Goal: Find specific page/section: Find specific page/section

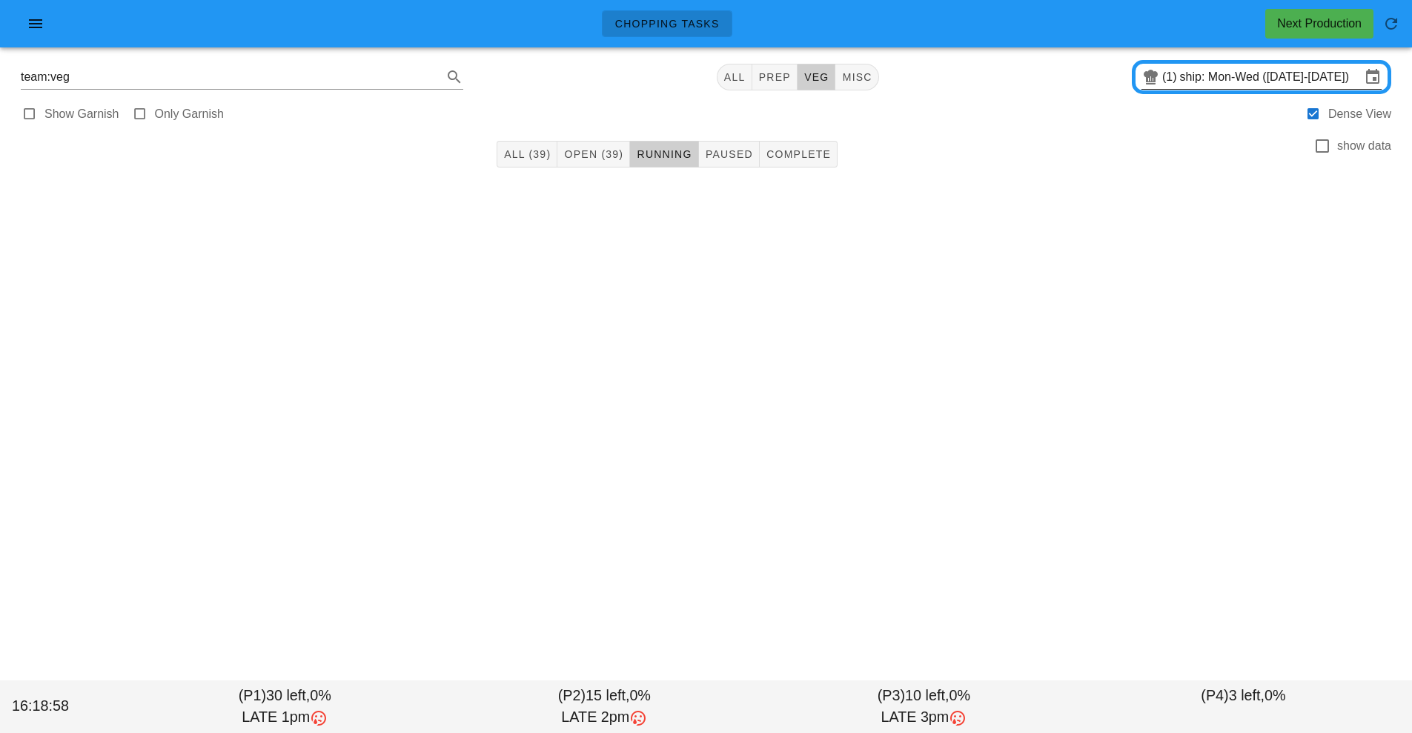
click at [1250, 77] on input "ship: Mon-Wed ([DATE]-[DATE])" at bounding box center [1270, 77] width 181 height 24
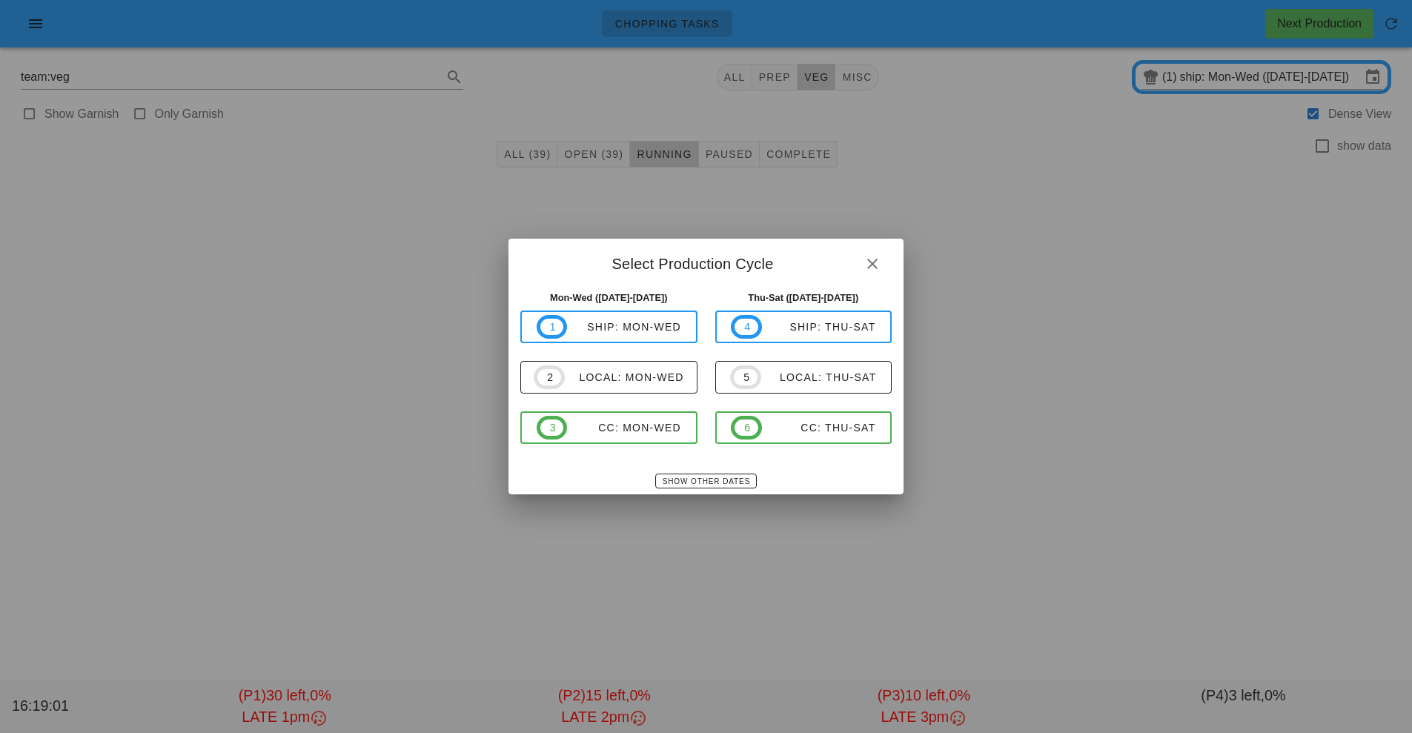
click at [1159, 222] on div at bounding box center [706, 366] width 1412 height 733
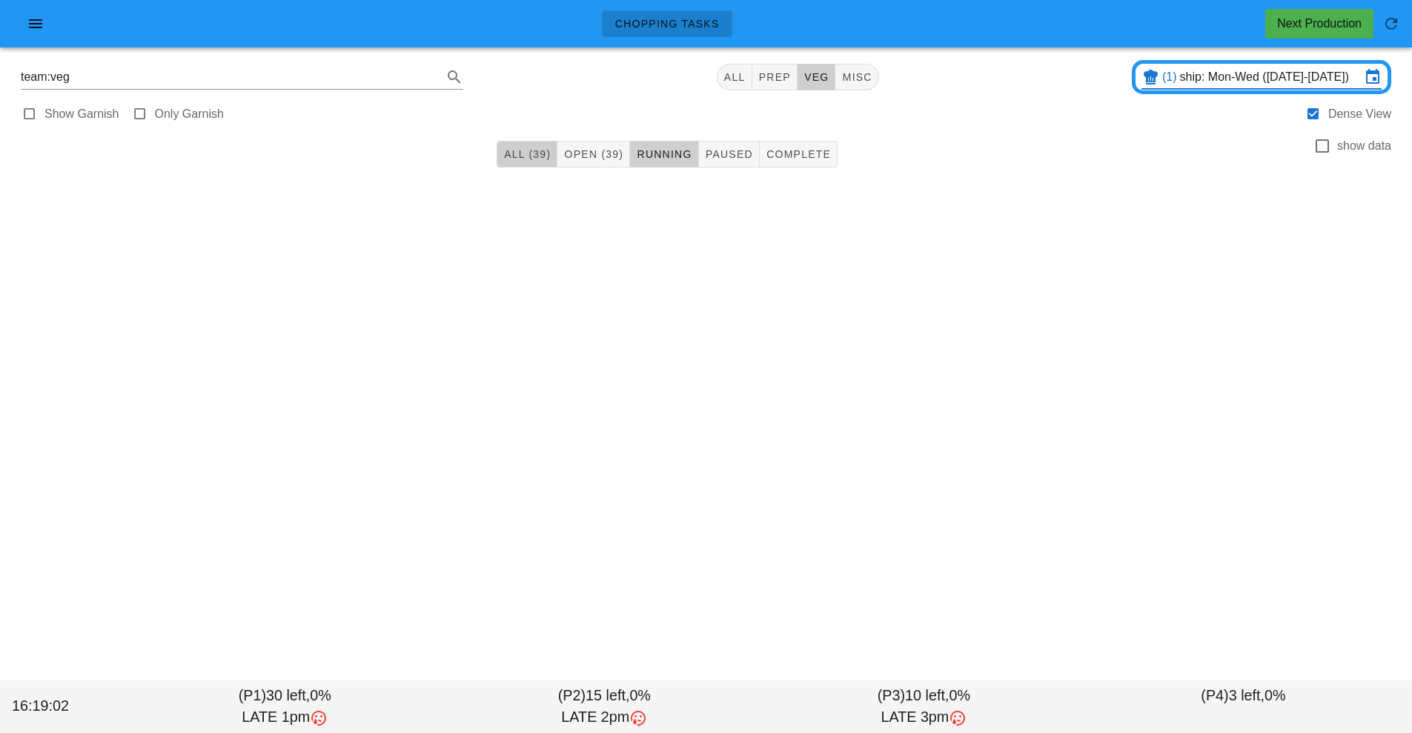
click at [506, 159] on span "All (39)" at bounding box center [526, 154] width 47 height 12
click at [39, 27] on icon "button" at bounding box center [36, 24] width 18 height 18
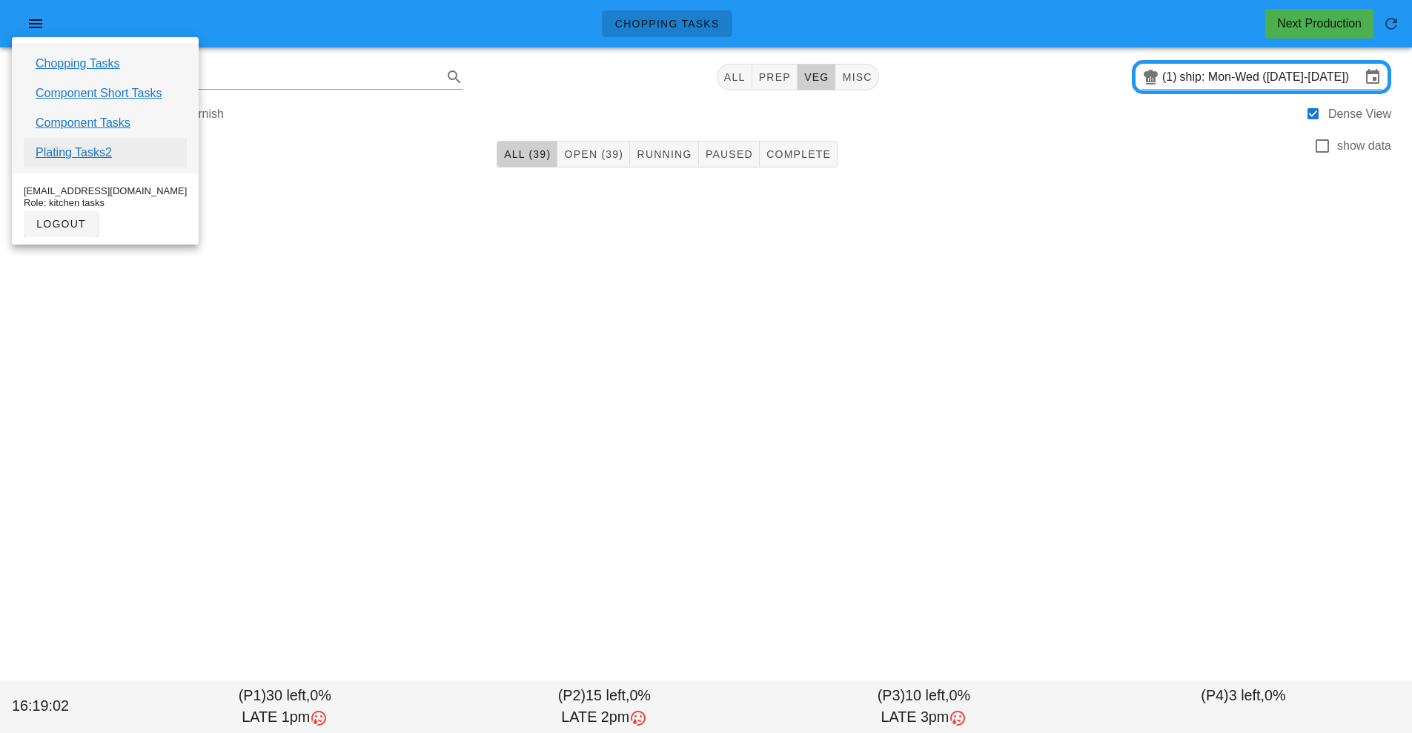
click at [102, 148] on link "Plating Tasks2" at bounding box center [74, 153] width 76 height 18
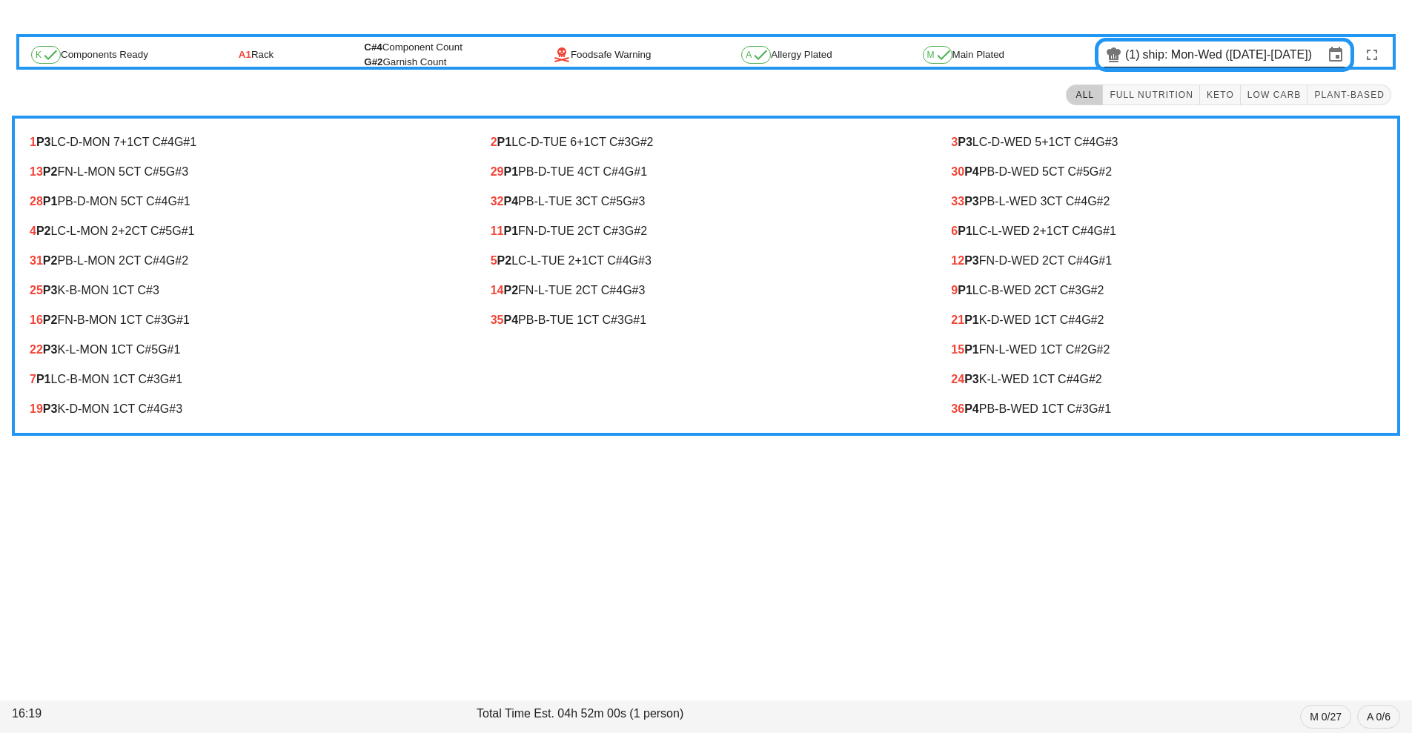
click at [1317, 57] on input "ship: Mon-Wed ([DATE]-[DATE])" at bounding box center [1233, 55] width 181 height 24
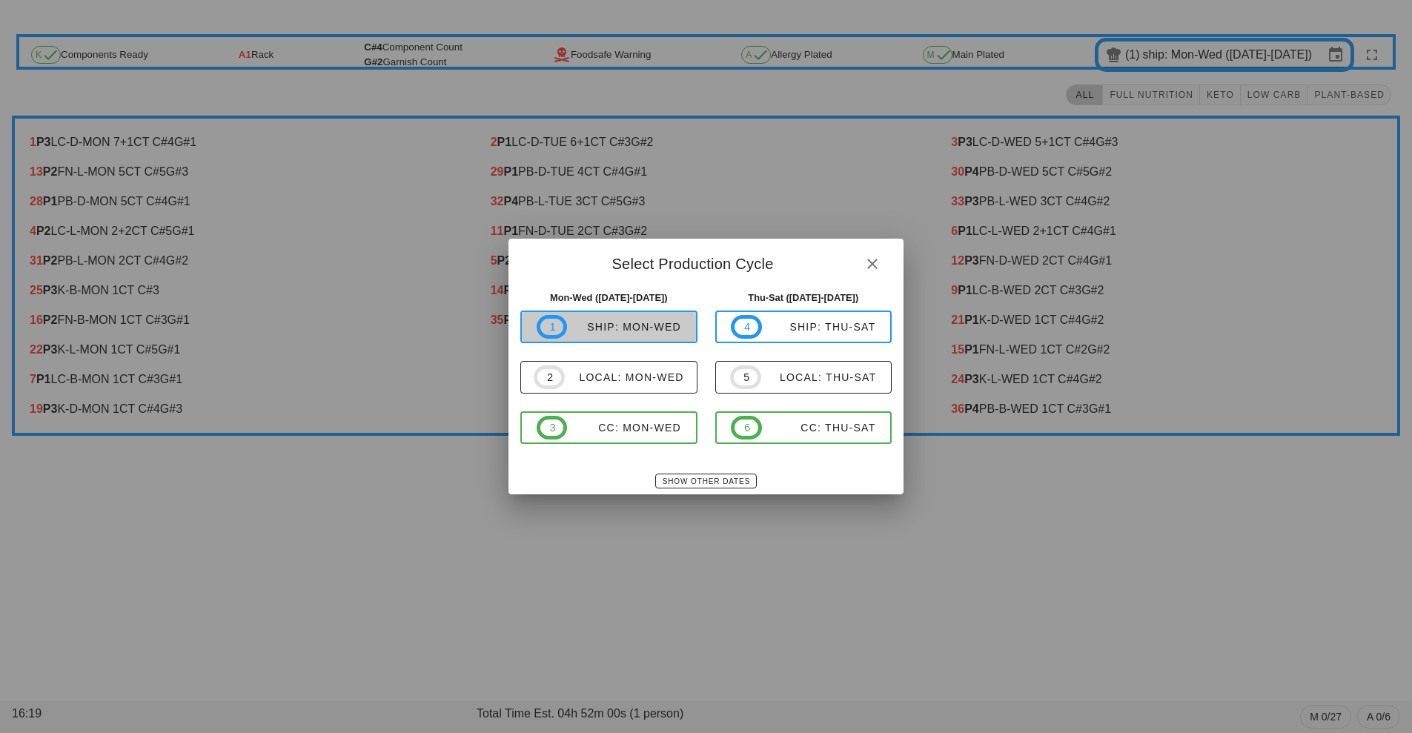
click at [639, 329] on div "ship: Mon-Wed" at bounding box center [624, 327] width 114 height 12
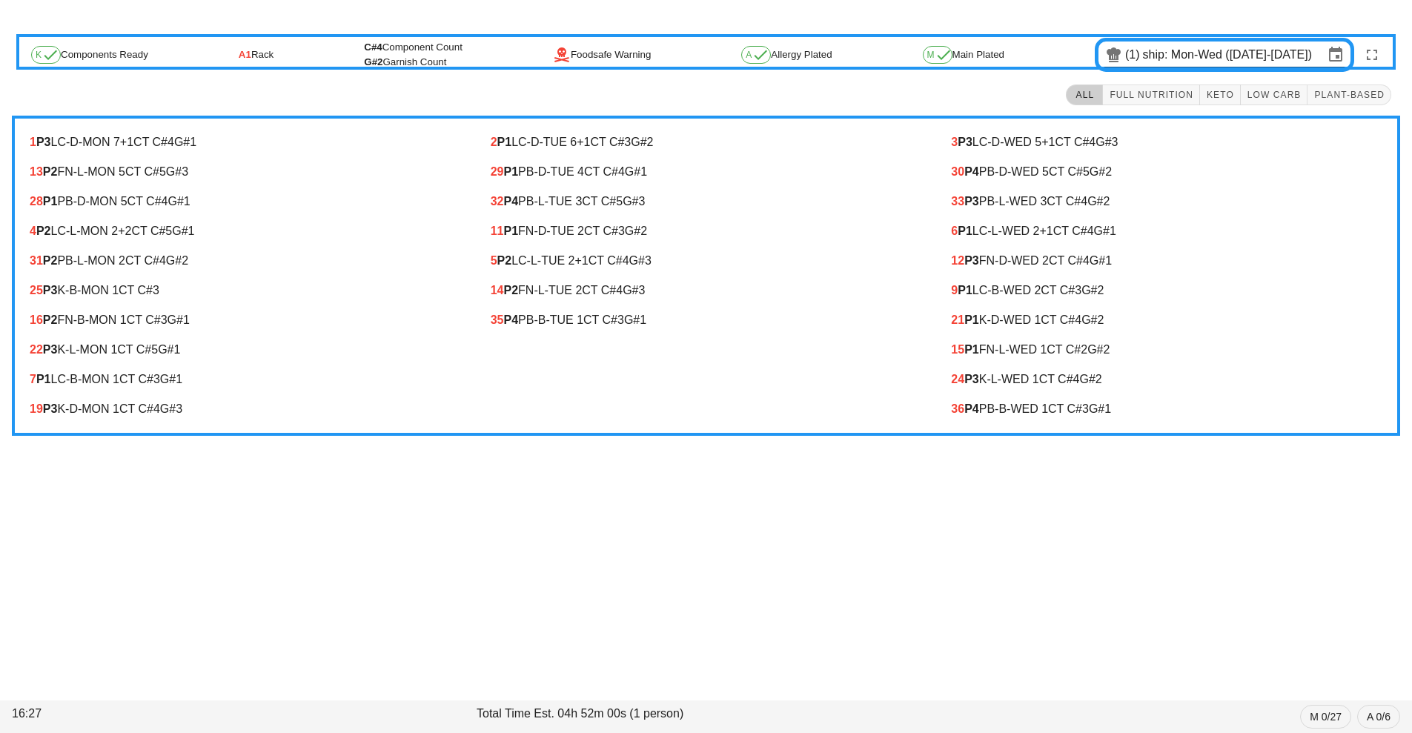
click at [619, 403] on div "2 P1 LC-D-TUE 6 +1 CT C#3 G#2 29 P1 PB-D-TUE 4 CT C#4 G#1 32 P4 PB-L-TUE 3 CT C…" at bounding box center [706, 276] width 461 height 314
click at [655, 422] on div "2 P1 LC-D-TUE 6 +1 CT C#3 G#2 29 P1 PB-D-TUE 4 CT C#4 G#1 32 P4 PB-L-TUE 3 CT C…" at bounding box center [706, 276] width 461 height 314
click at [1239, 55] on input "ship: Mon-Wed ([DATE]-[DATE])" at bounding box center [1233, 55] width 181 height 24
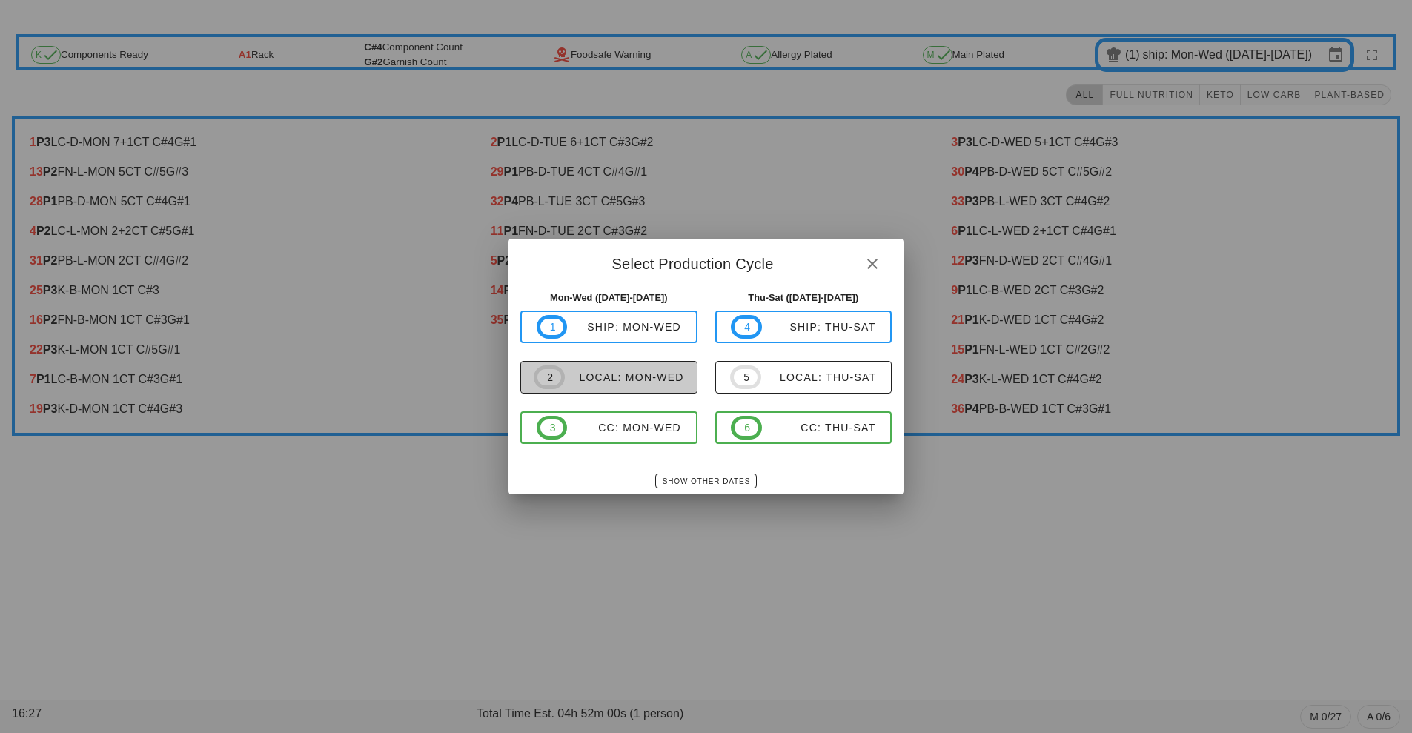
click at [634, 392] on button "2 local: Mon-Wed" at bounding box center [608, 377] width 177 height 33
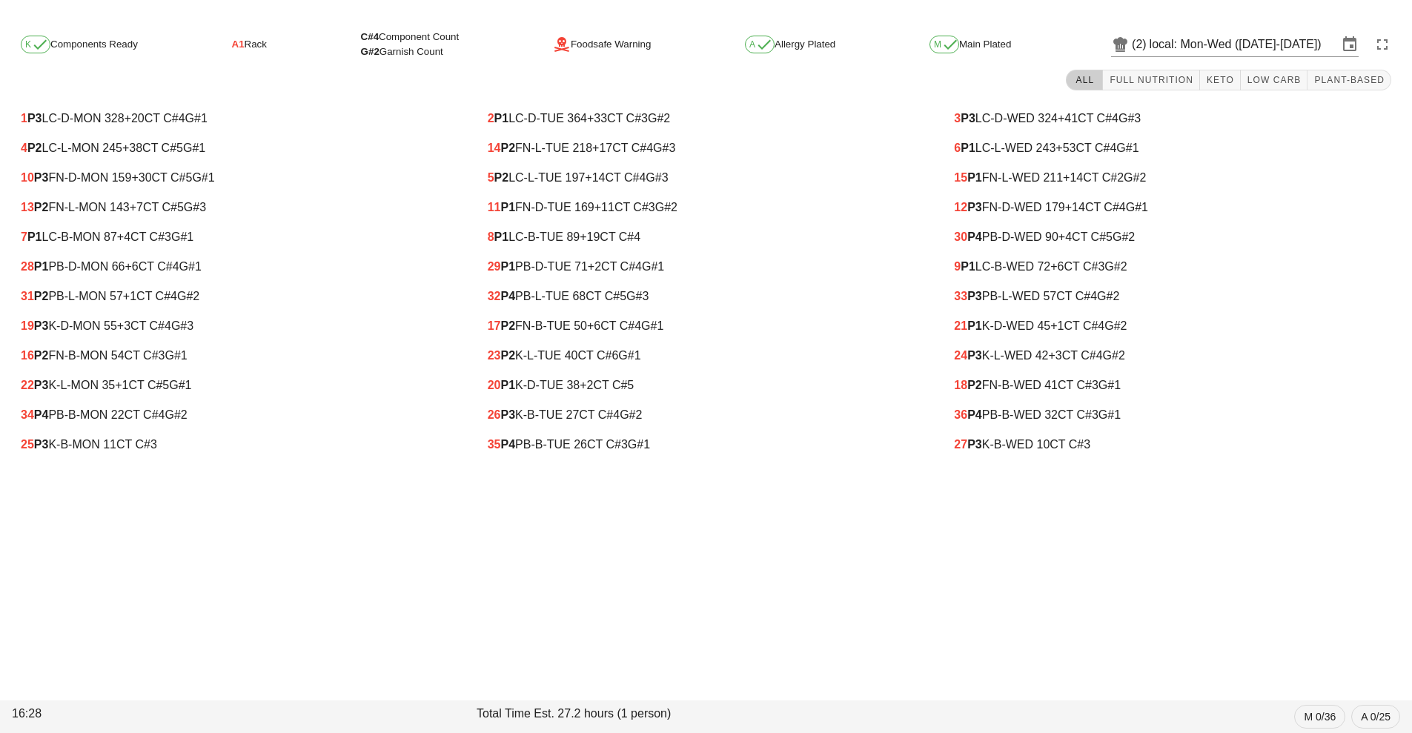
click at [1314, 596] on div "K Components Ready A1 Rack C#4 Component Count G#2 Garnish Count Foodsafe Warni…" at bounding box center [706, 375] width 1412 height 715
click at [460, 5] on div at bounding box center [706, 9] width 1412 height 18
click at [481, 619] on div "K Components Ready A1 Rack C#4 Component Count G#2 Garnish Count Foodsafe Warni…" at bounding box center [706, 375] width 1412 height 715
click at [482, 618] on div "K Components Ready A1 Rack C#4 Component Count G#2 Garnish Count Foodsafe Warni…" at bounding box center [706, 375] width 1412 height 715
click at [483, 631] on div "K Components Ready A1 Rack C#4 Component Count G#2 Garnish Count Foodsafe Warni…" at bounding box center [706, 375] width 1412 height 715
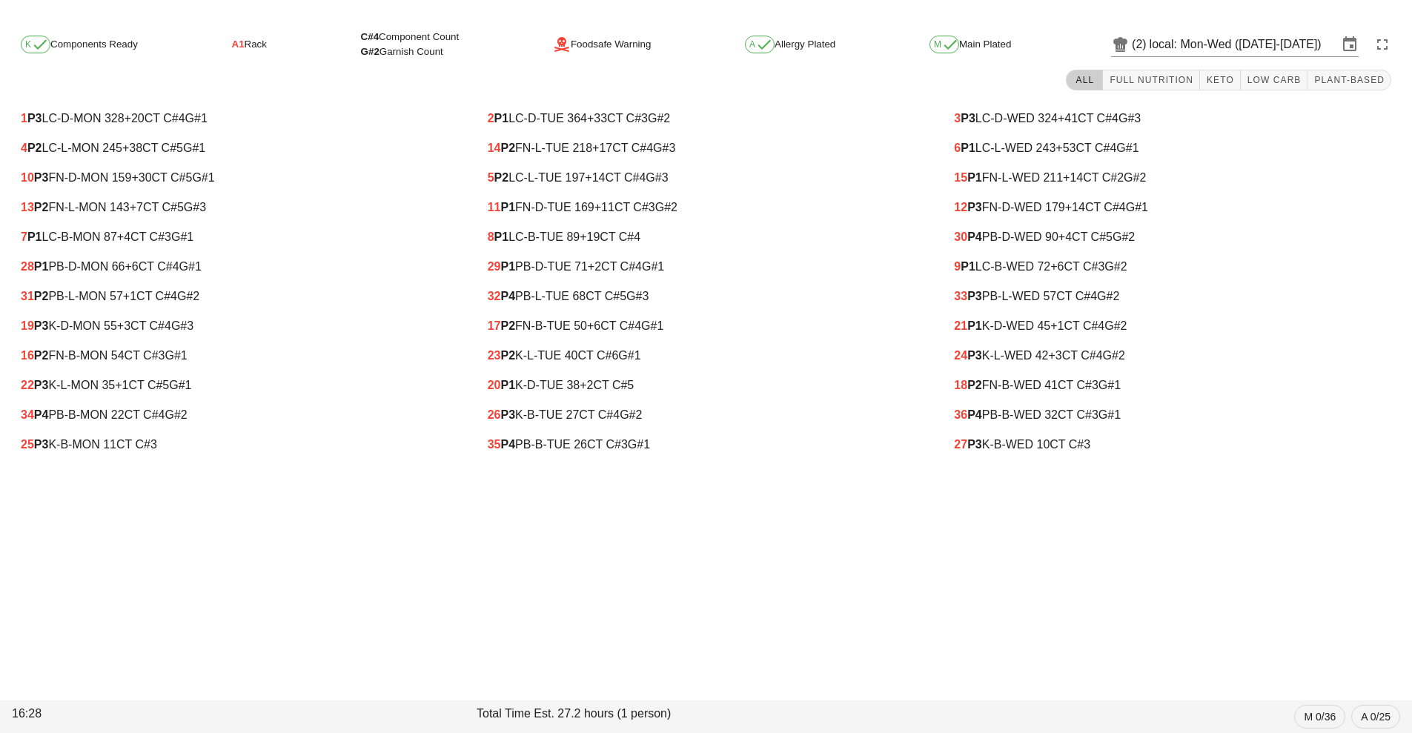
click at [481, 616] on div "K Components Ready A1 Rack C#4 Component Count G#2 Garnish Count Foodsafe Warni…" at bounding box center [706, 375] width 1412 height 715
click at [480, 615] on div "K Components Ready A1 Rack C#4 Component Count G#2 Garnish Count Foodsafe Warni…" at bounding box center [706, 375] width 1412 height 715
click at [679, 678] on div "K Components Ready A1 Rack C#4 Component Count G#2 Garnish Count Foodsafe Warni…" at bounding box center [706, 375] width 1412 height 715
click at [798, 328] on div "17 P2 FN-B-TUE 50 +6 CT C#4 G#1" at bounding box center [706, 326] width 437 height 13
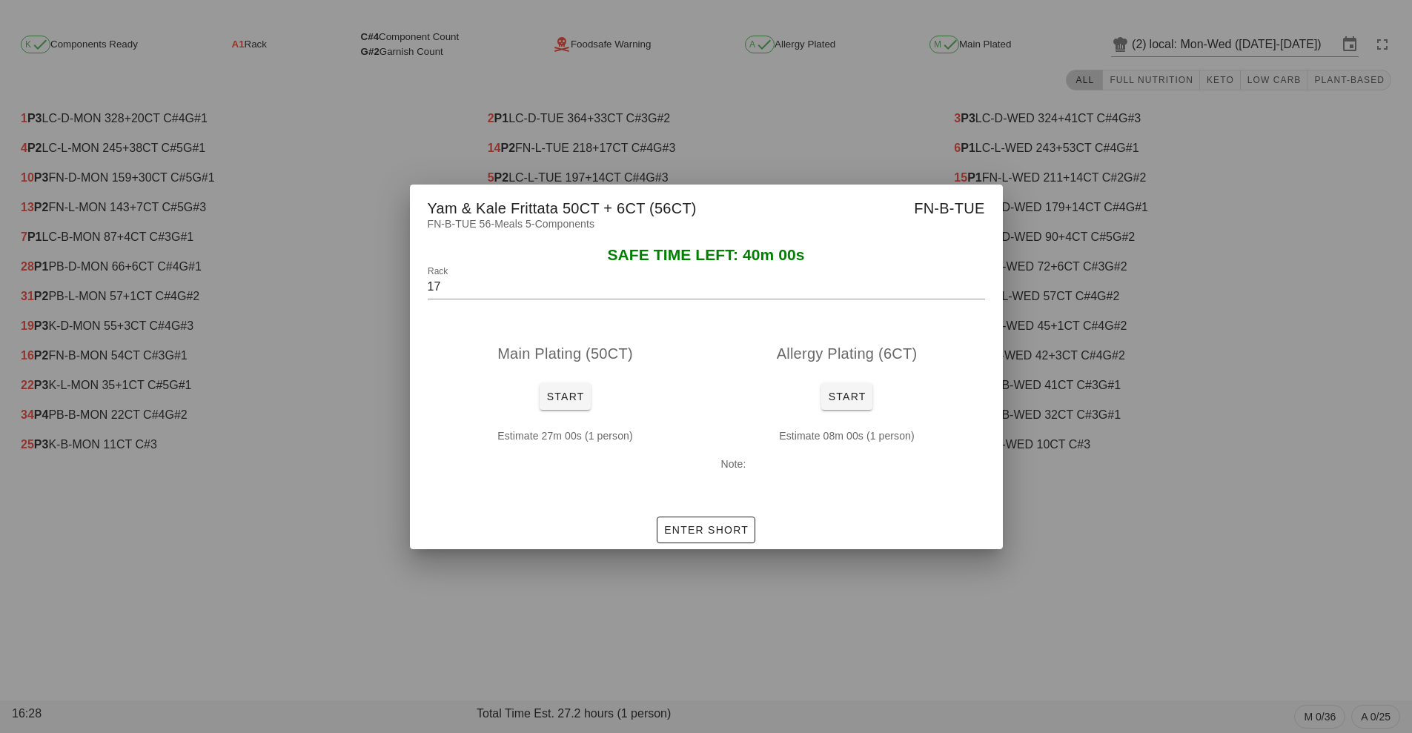
click at [481, 626] on div at bounding box center [706, 366] width 1412 height 733
click at [481, 619] on div "K Components Ready A1 Rack C#4 Component Count G#2 Garnish Count Foodsafe Warni…" at bounding box center [706, 375] width 1412 height 715
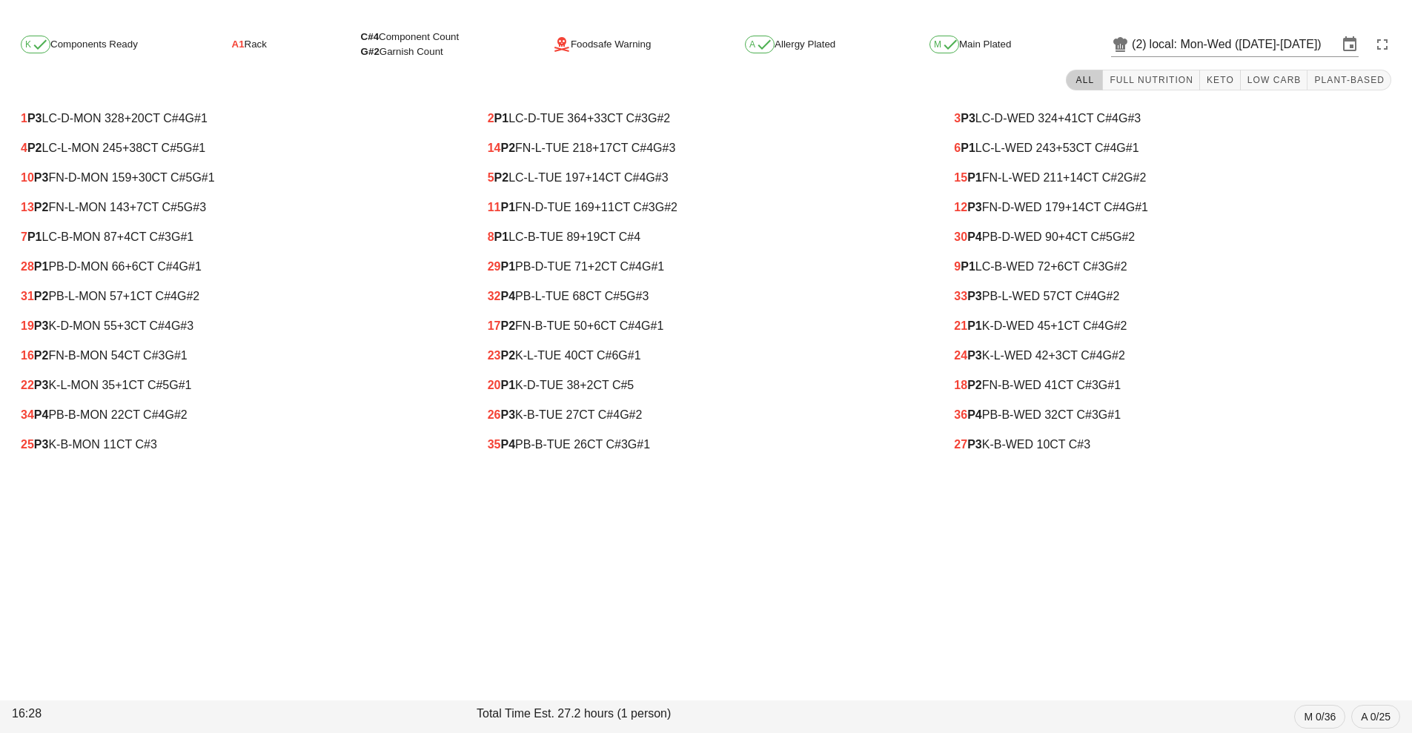
click at [502, 646] on div "K Components Ready A1 Rack C#4 Component Count G#2 Garnish Count Foodsafe Warni…" at bounding box center [706, 375] width 1412 height 715
click at [481, 618] on div "K Components Ready A1 Rack C#4 Component Count G#2 Garnish Count Foodsafe Warni…" at bounding box center [706, 375] width 1412 height 715
click at [1161, 388] on div "18 P2 FN-B-WED 41 CT C#3 G#1" at bounding box center [1172, 385] width 437 height 13
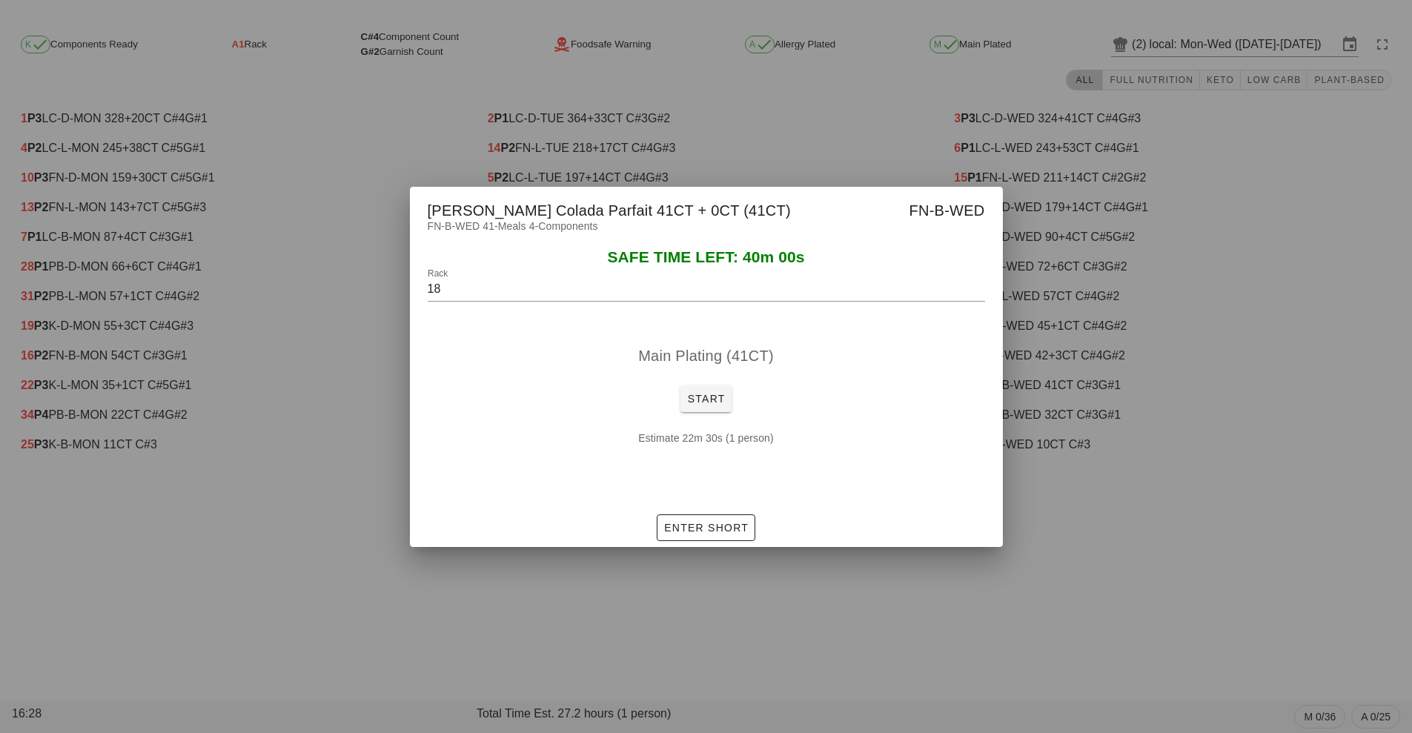
click at [481, 620] on div at bounding box center [706, 366] width 1412 height 733
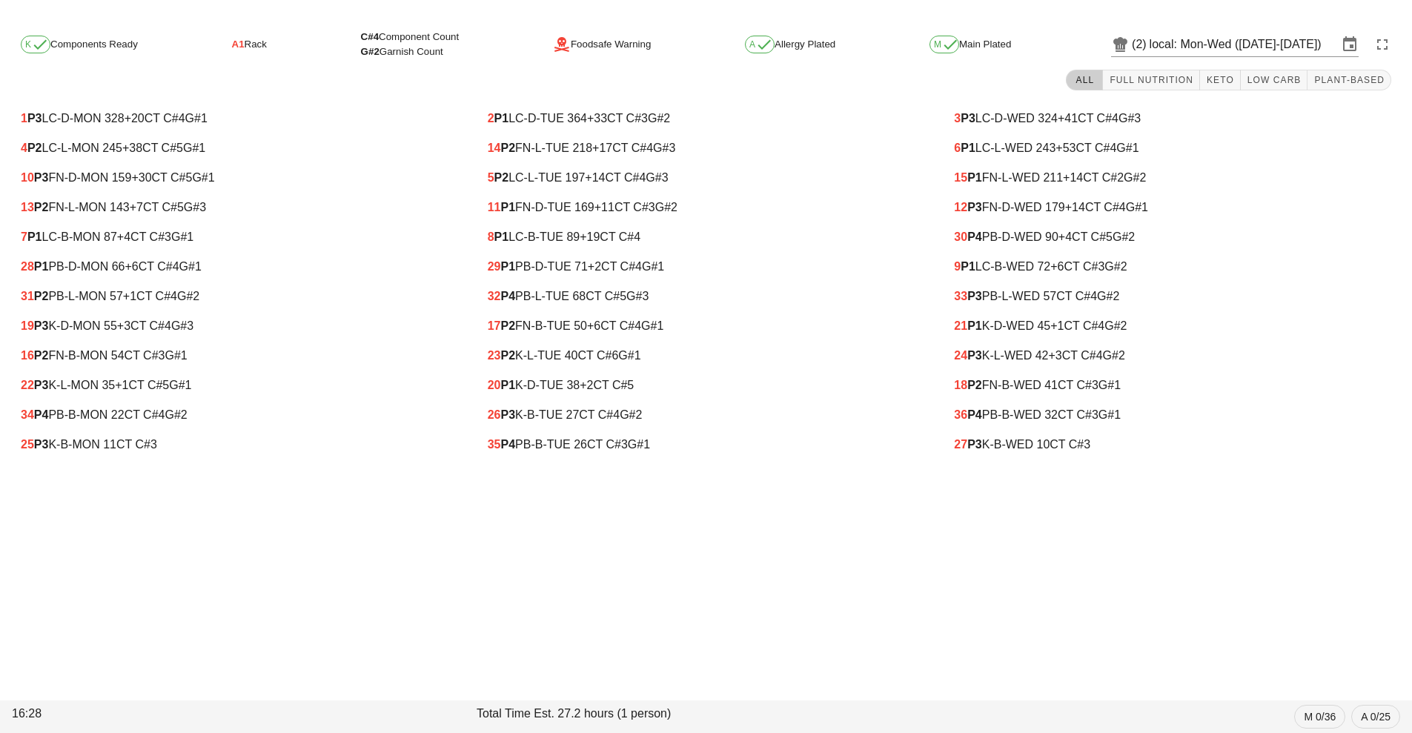
click at [481, 620] on div "K Components Ready A1 Rack C#4 Component Count G#2 Garnish Count Foodsafe Warni…" at bounding box center [706, 375] width 1412 height 715
click at [1385, 332] on div "21 P1 K-D-WED 45 +1 CT C#4 G#2" at bounding box center [1172, 326] width 437 height 13
type input "21"
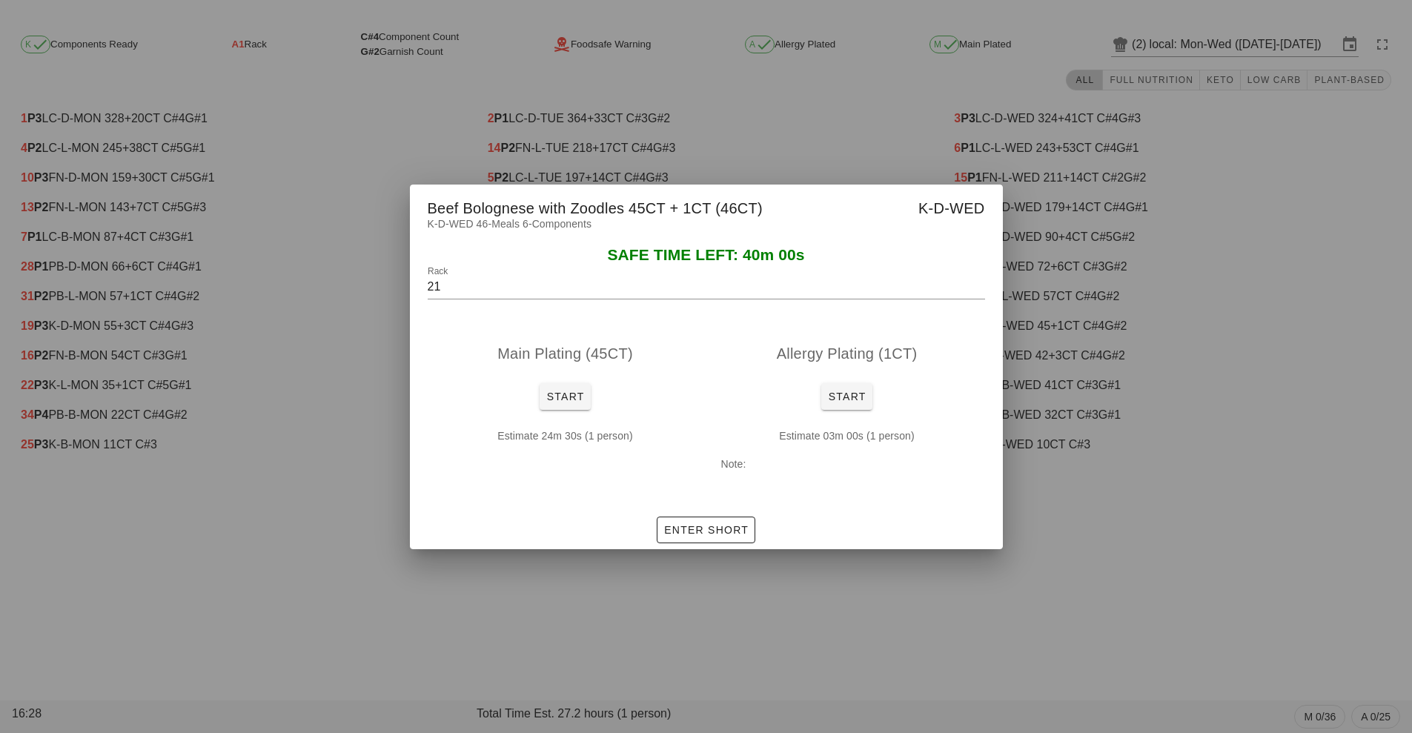
click at [480, 615] on div at bounding box center [706, 366] width 1412 height 733
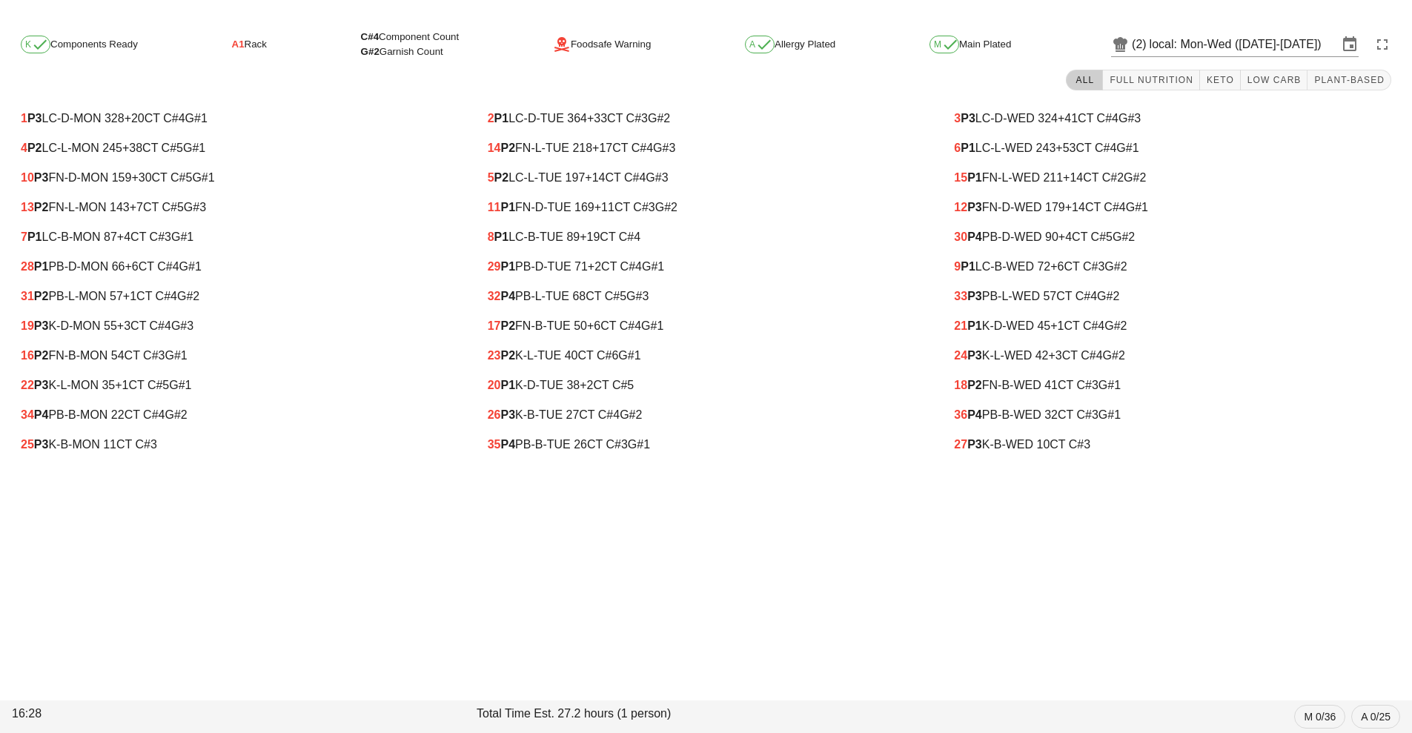
click at [482, 626] on div "K Components Ready A1 Rack C#4 Component Count G#2 Garnish Count Foodsafe Warni…" at bounding box center [706, 375] width 1412 height 715
click at [647, 628] on div "K Components Ready A1 Rack C#4 Component Count G#2 Garnish Count Foodsafe Warni…" at bounding box center [706, 375] width 1412 height 715
click at [647, 709] on div "Total Time Est. 27.2 hours (1 person)" at bounding box center [706, 717] width 465 height 30
click at [481, 629] on div "K Components Ready A1 Rack C#4 Component Count G#2 Garnish Count Foodsafe Warni…" at bounding box center [706, 375] width 1412 height 715
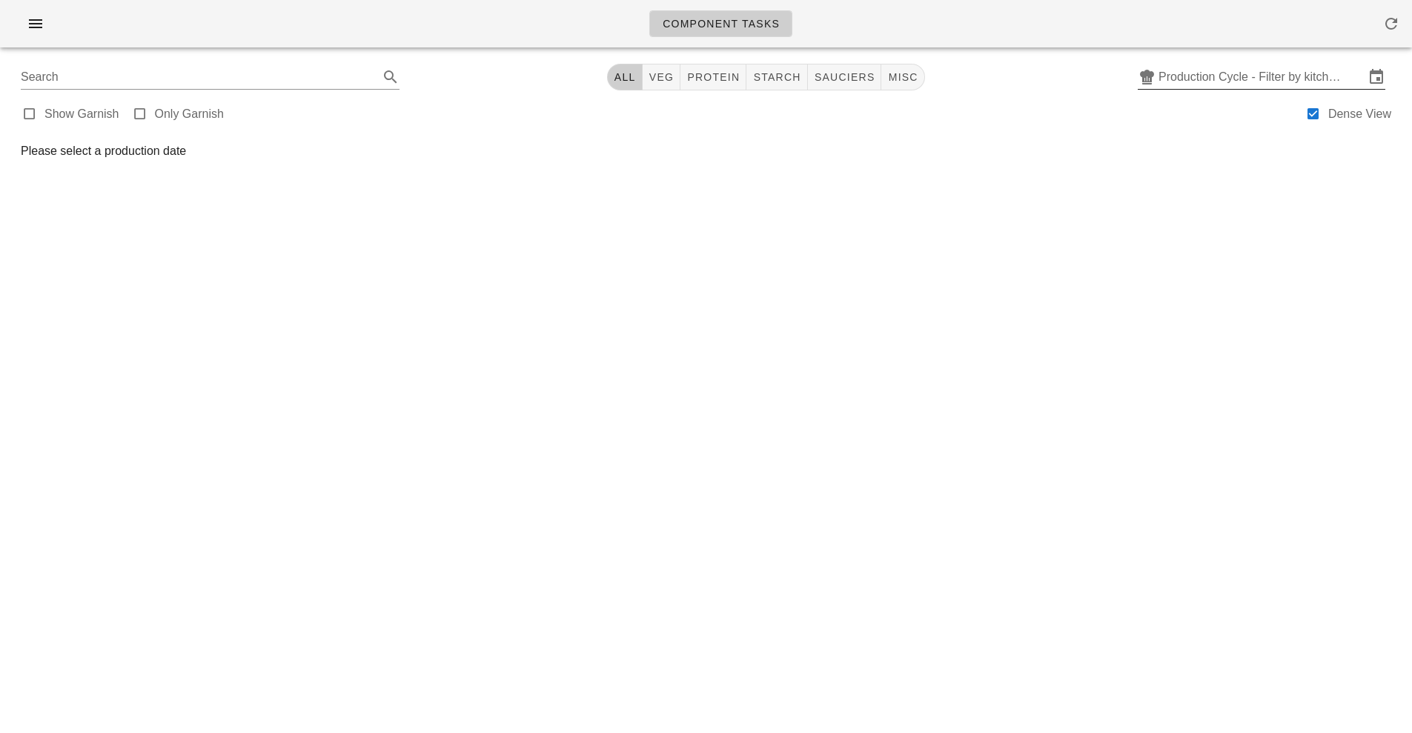
click at [1262, 81] on input "Production Cycle - Filter by kitchen production schedules" at bounding box center [1262, 77] width 206 height 24
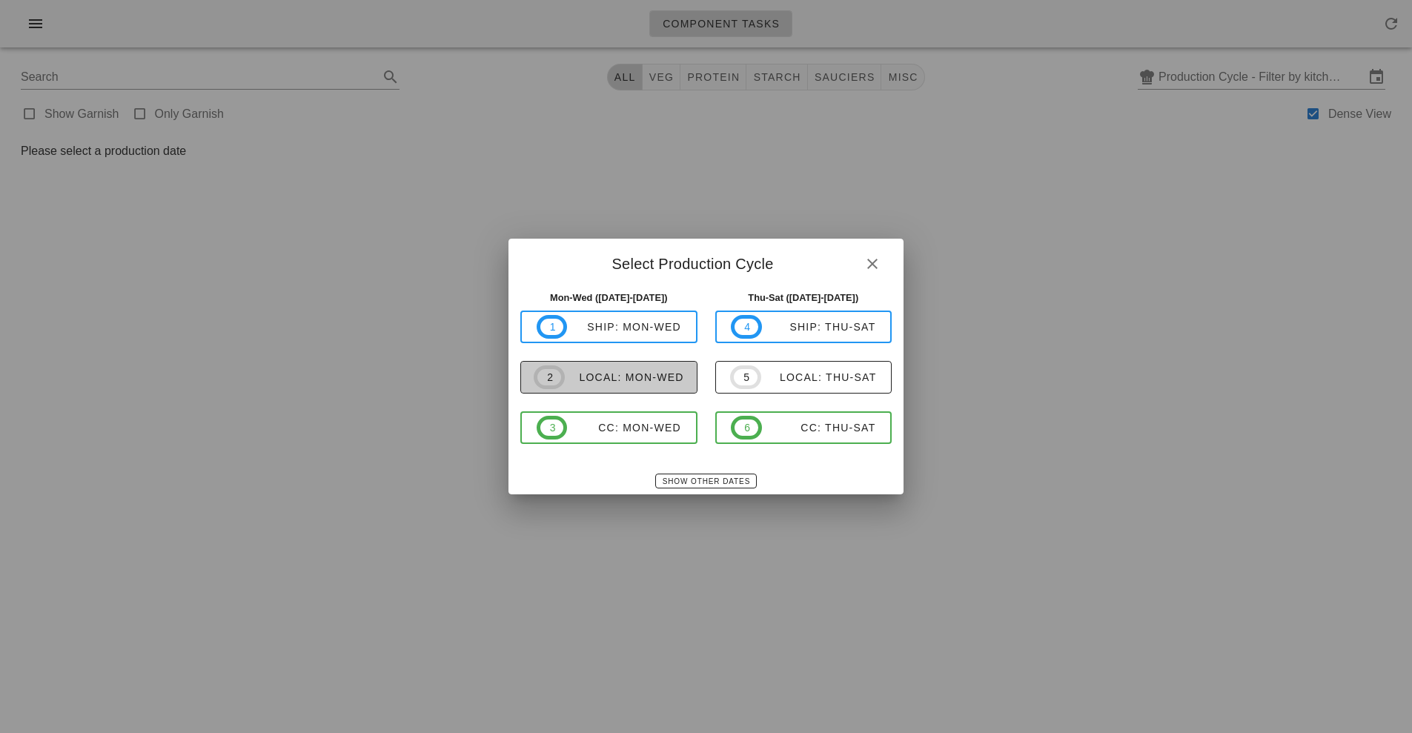
click at [657, 373] on div "local: Mon-Wed" at bounding box center [624, 377] width 119 height 12
type input "local: Mon-Wed ([DATE]-[DATE])"
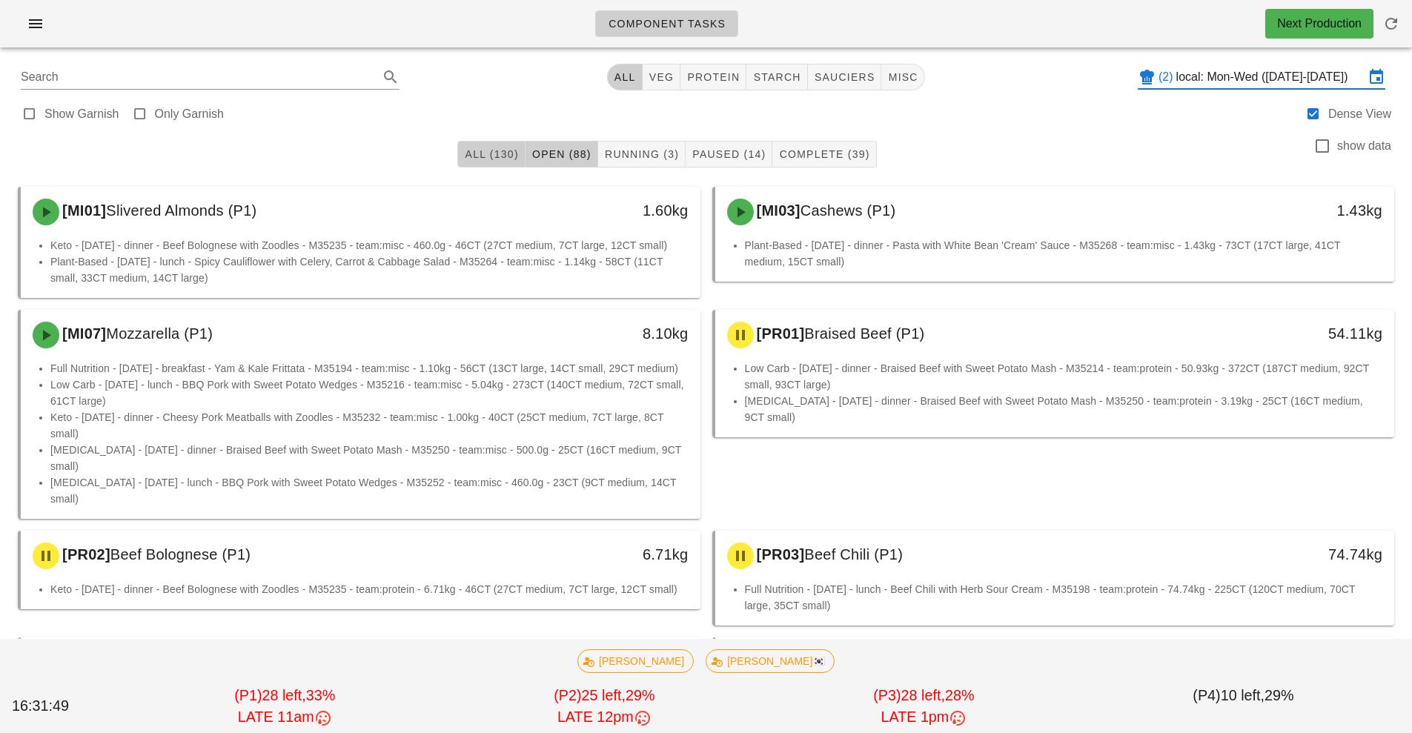
click at [485, 162] on button "All (130)" at bounding box center [490, 154] width 67 height 27
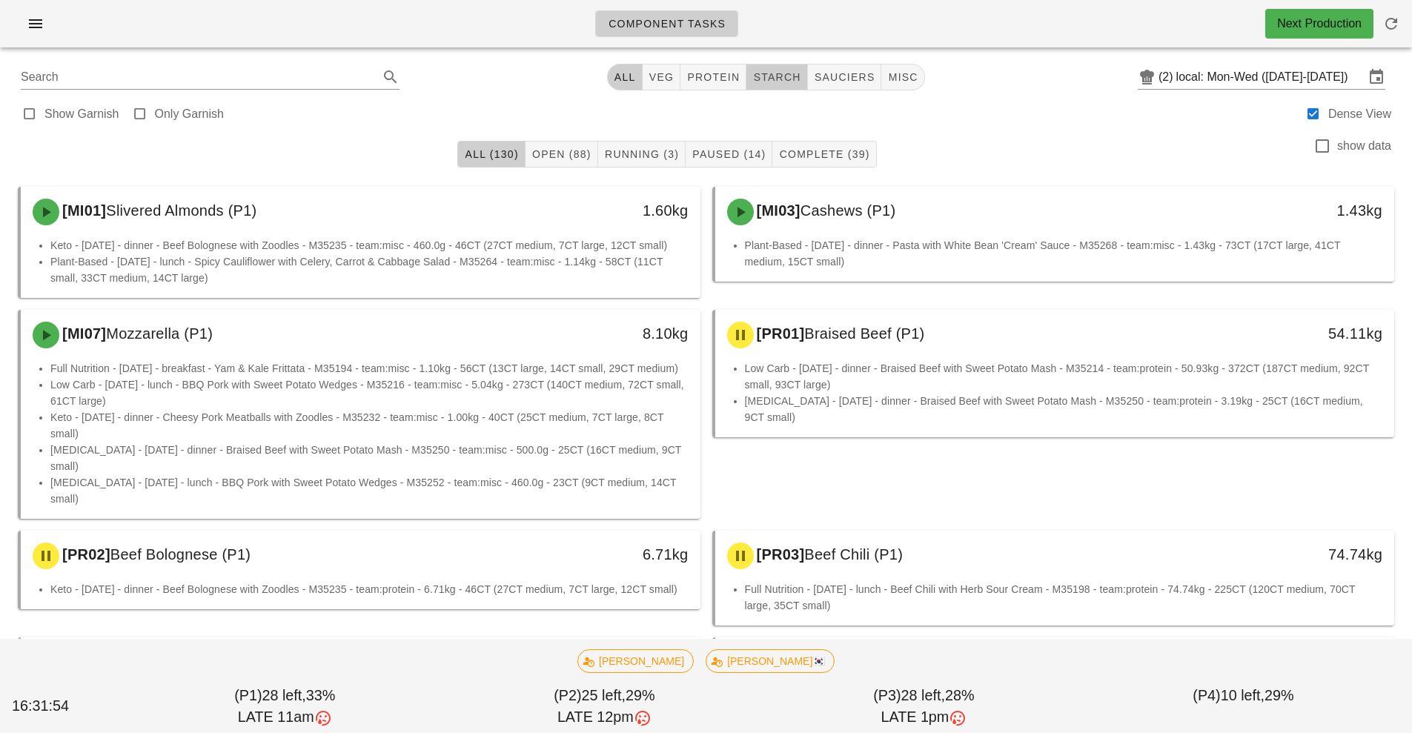
click at [792, 78] on span "starch" at bounding box center [776, 77] width 48 height 12
type input "team:starch"
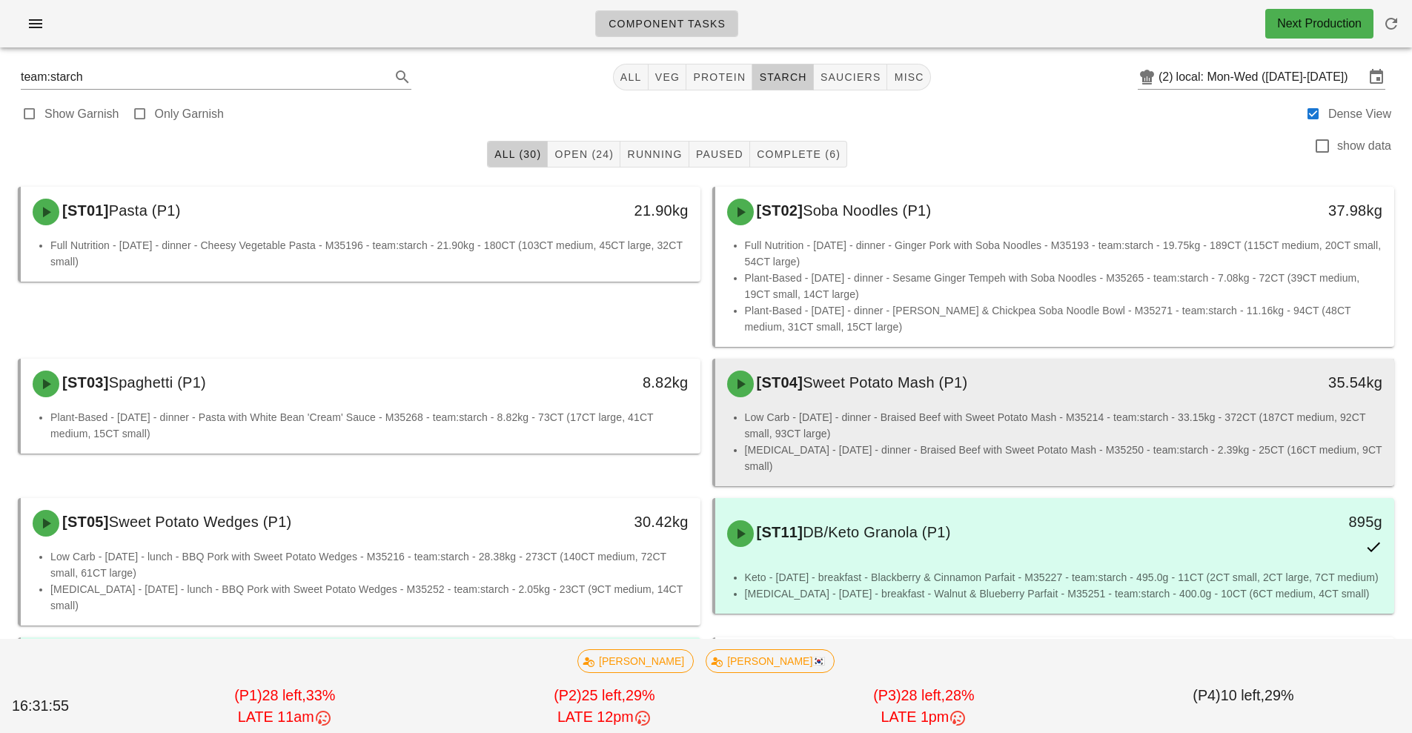
click at [957, 405] on div "[ST04] Sweet Potato Mash (P1)" at bounding box center [970, 384] width 505 height 44
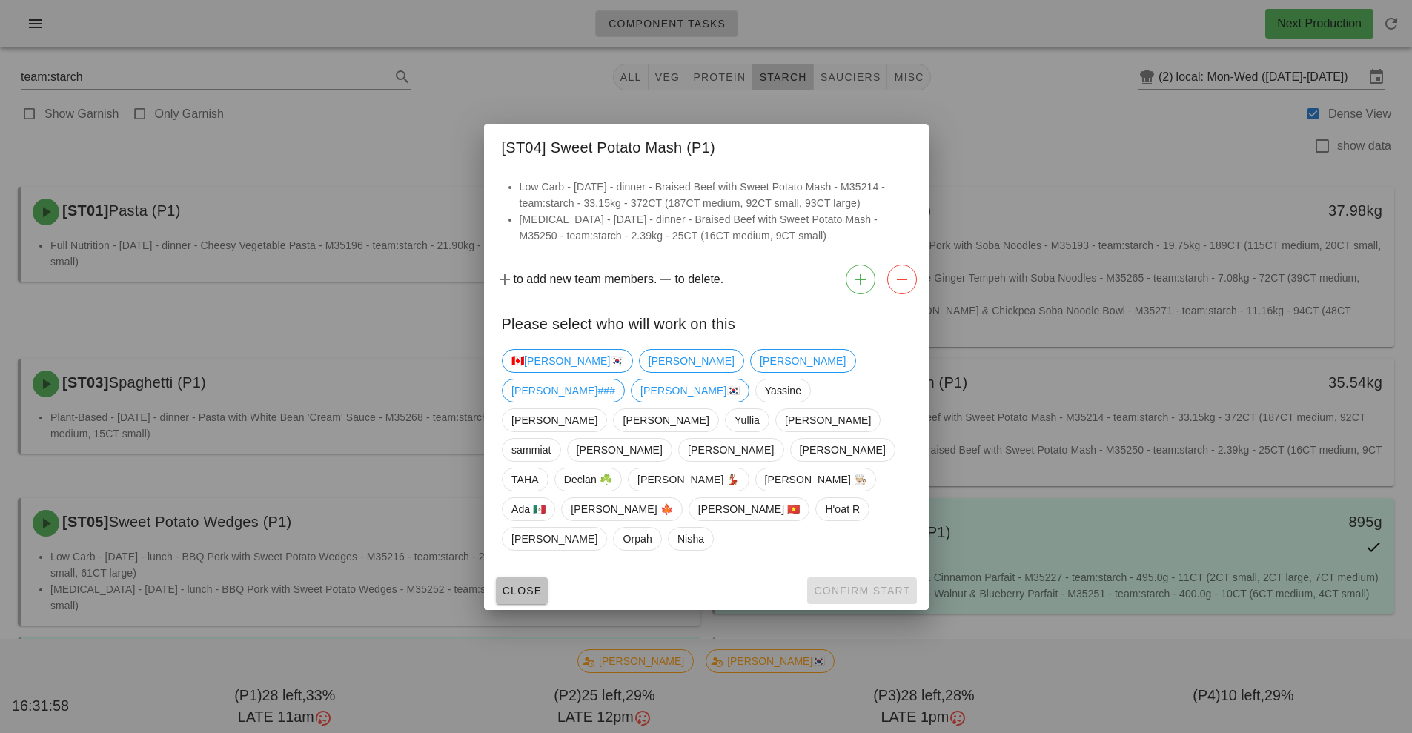
click at [522, 585] on span "Close" at bounding box center [522, 591] width 41 height 12
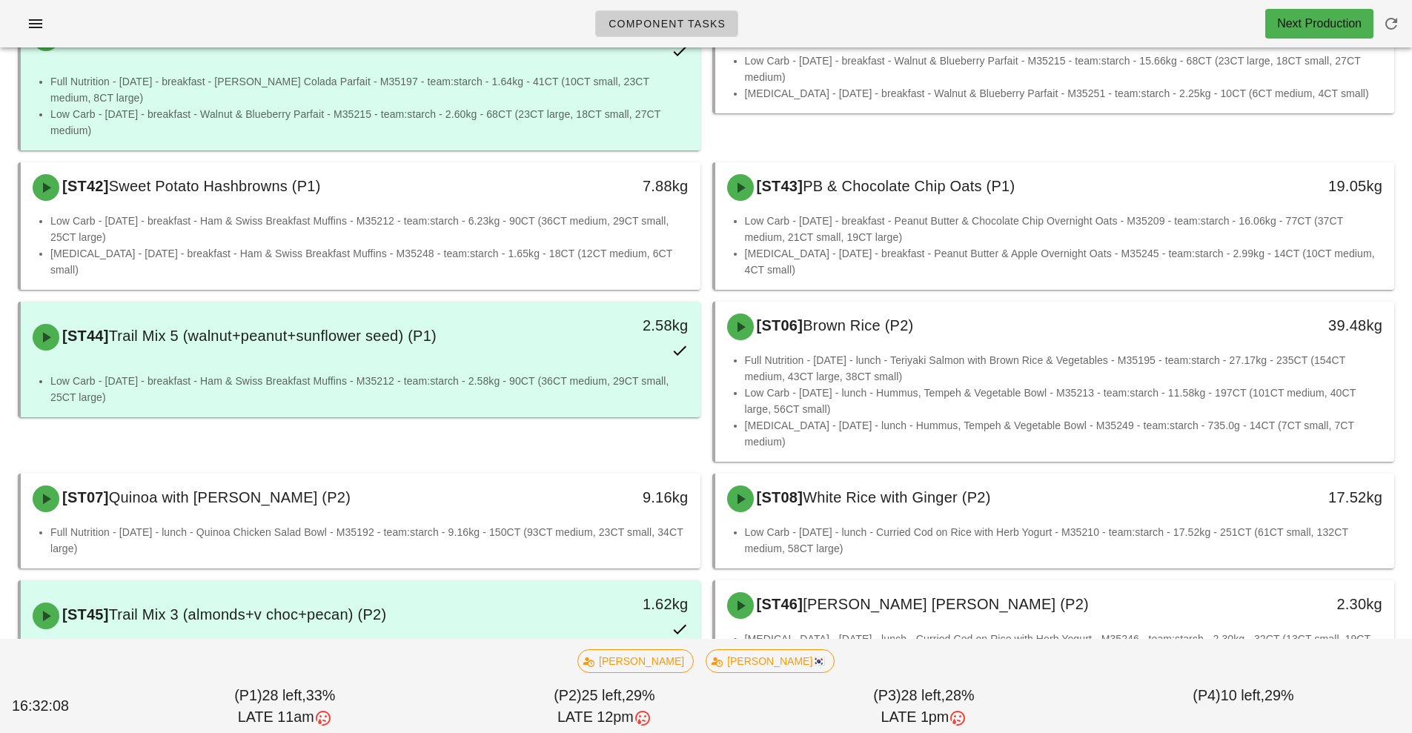
scroll to position [606, 0]
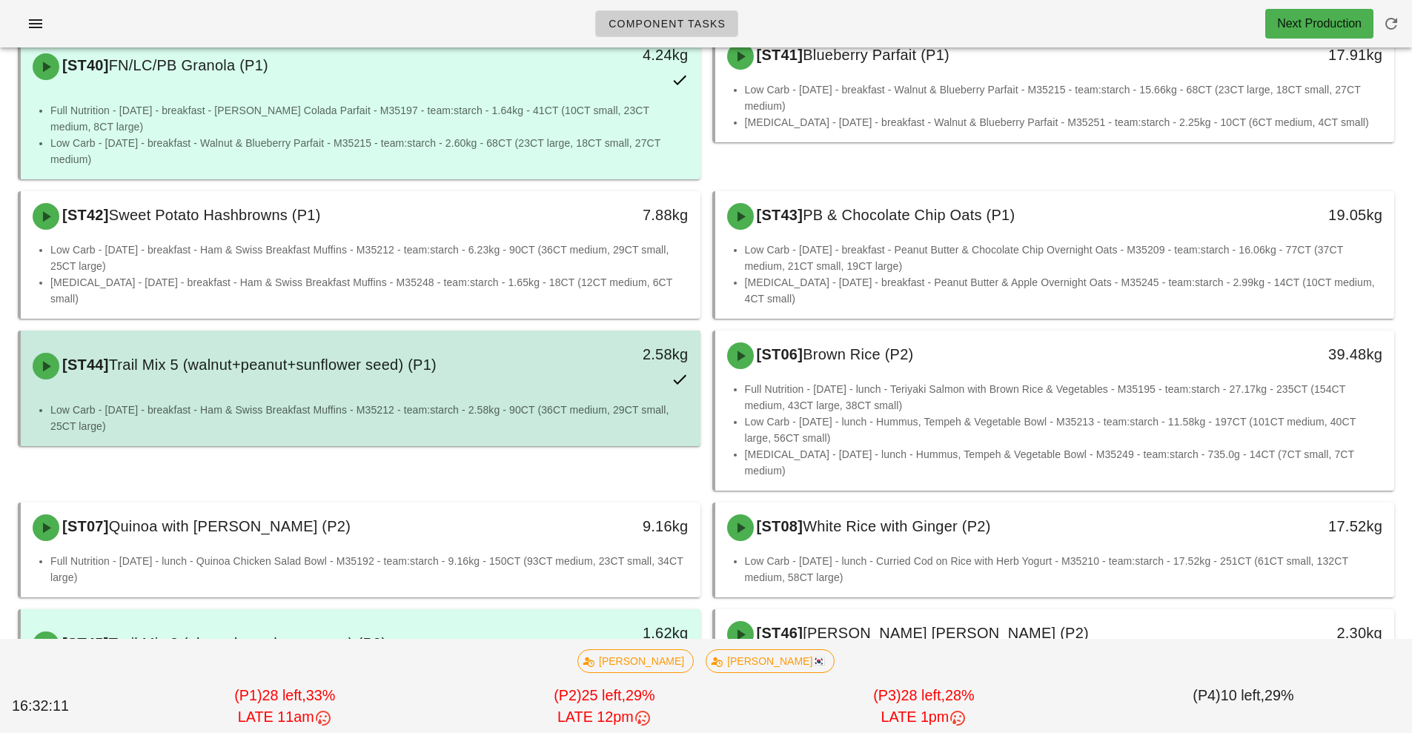
click at [469, 402] on li "Low Carb - Tuesday - breakfast - Ham & Swiss Breakfast Muffins - M35212 - team:…" at bounding box center [369, 418] width 638 height 33
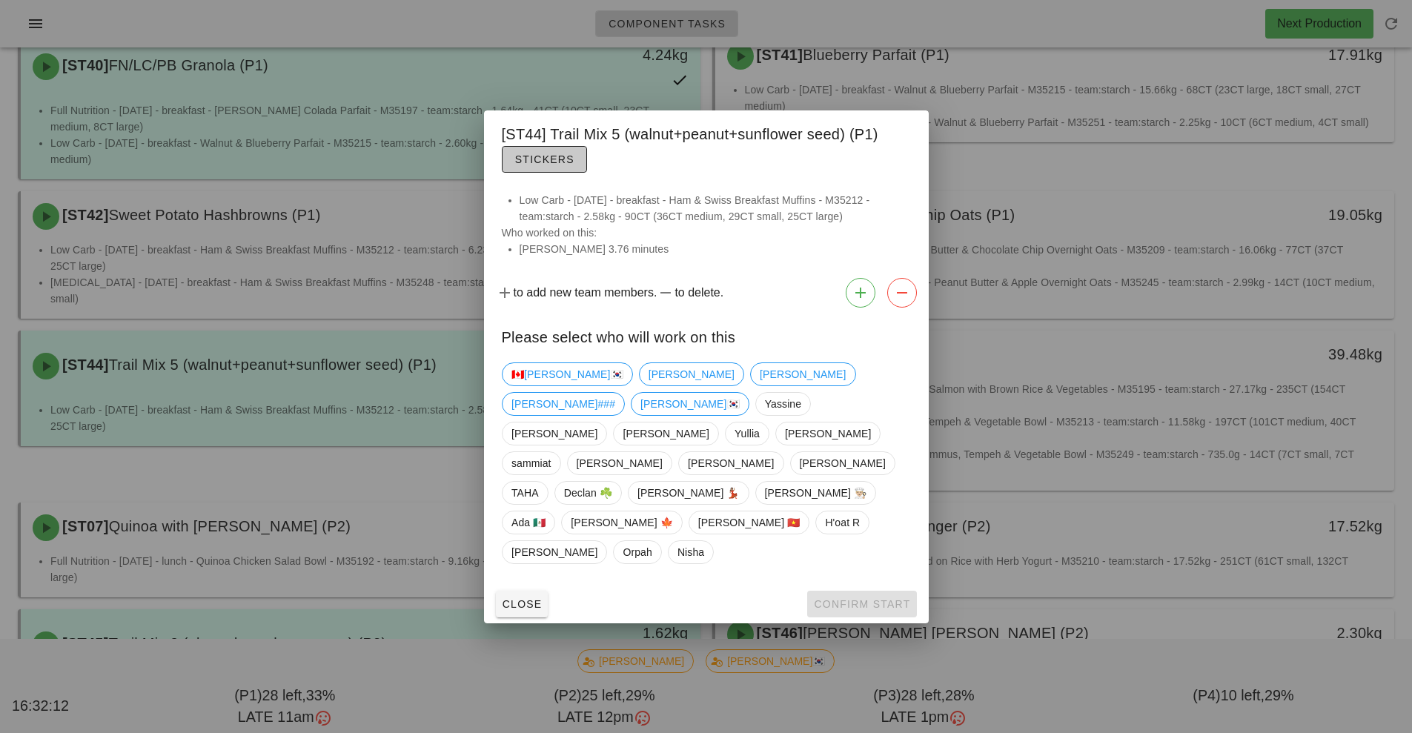
click at [544, 165] on span "Stickers" at bounding box center [544, 159] width 60 height 12
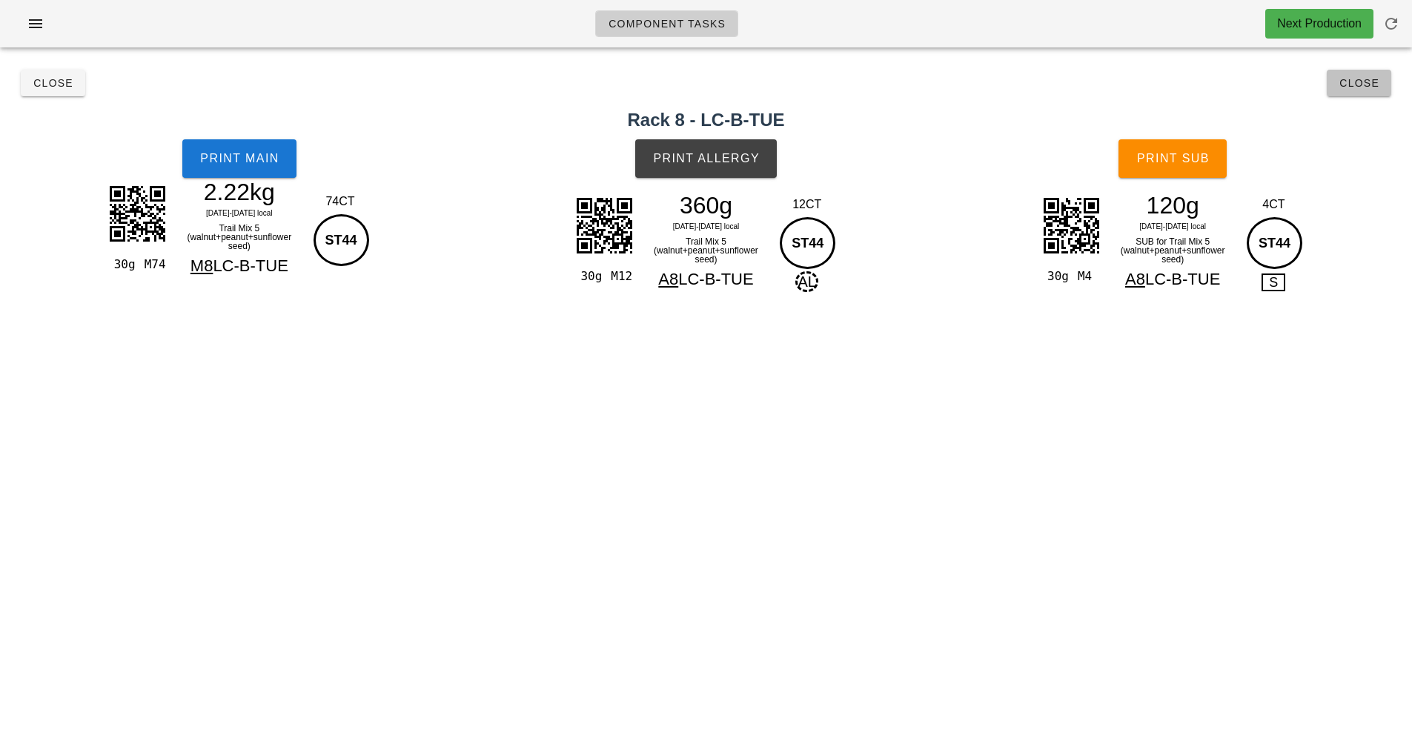
click at [1365, 95] on button "Close" at bounding box center [1359, 83] width 64 height 27
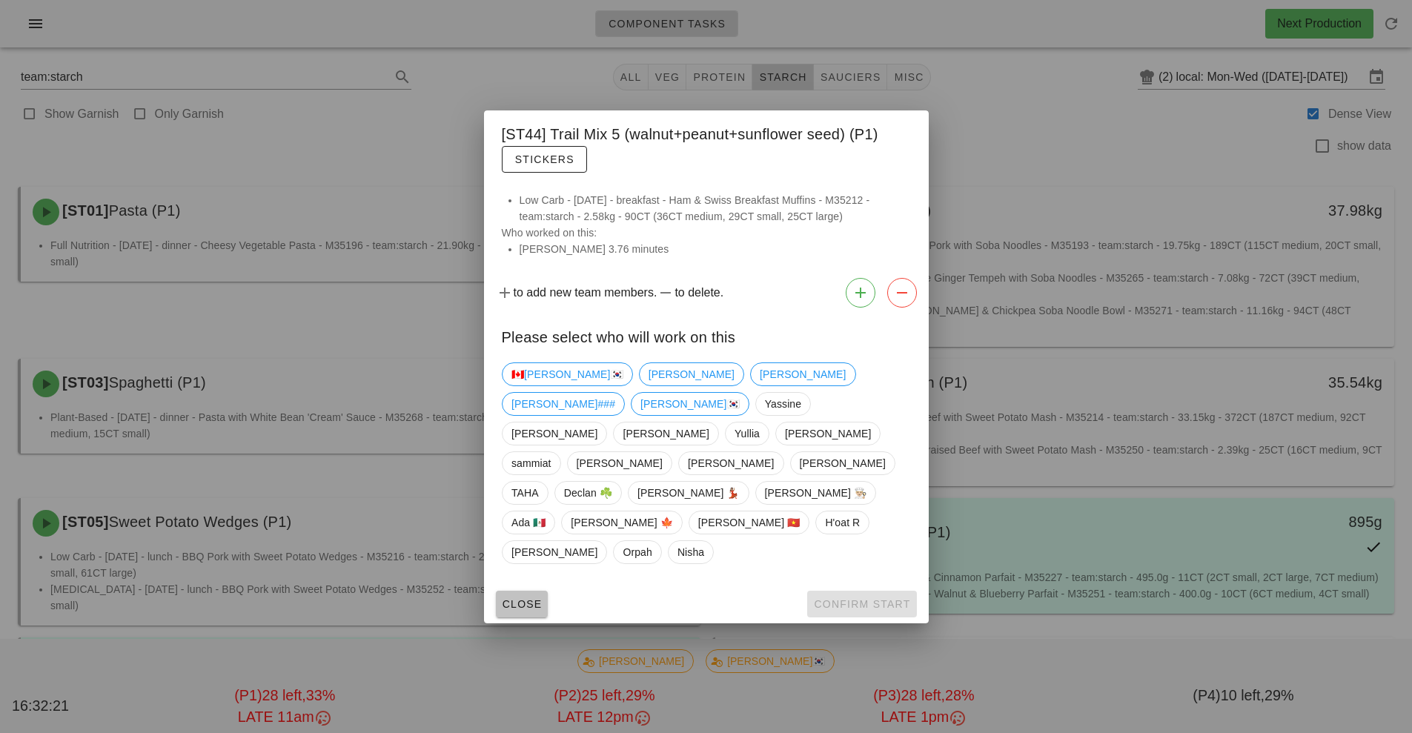
click at [527, 598] on span "Close" at bounding box center [522, 604] width 41 height 12
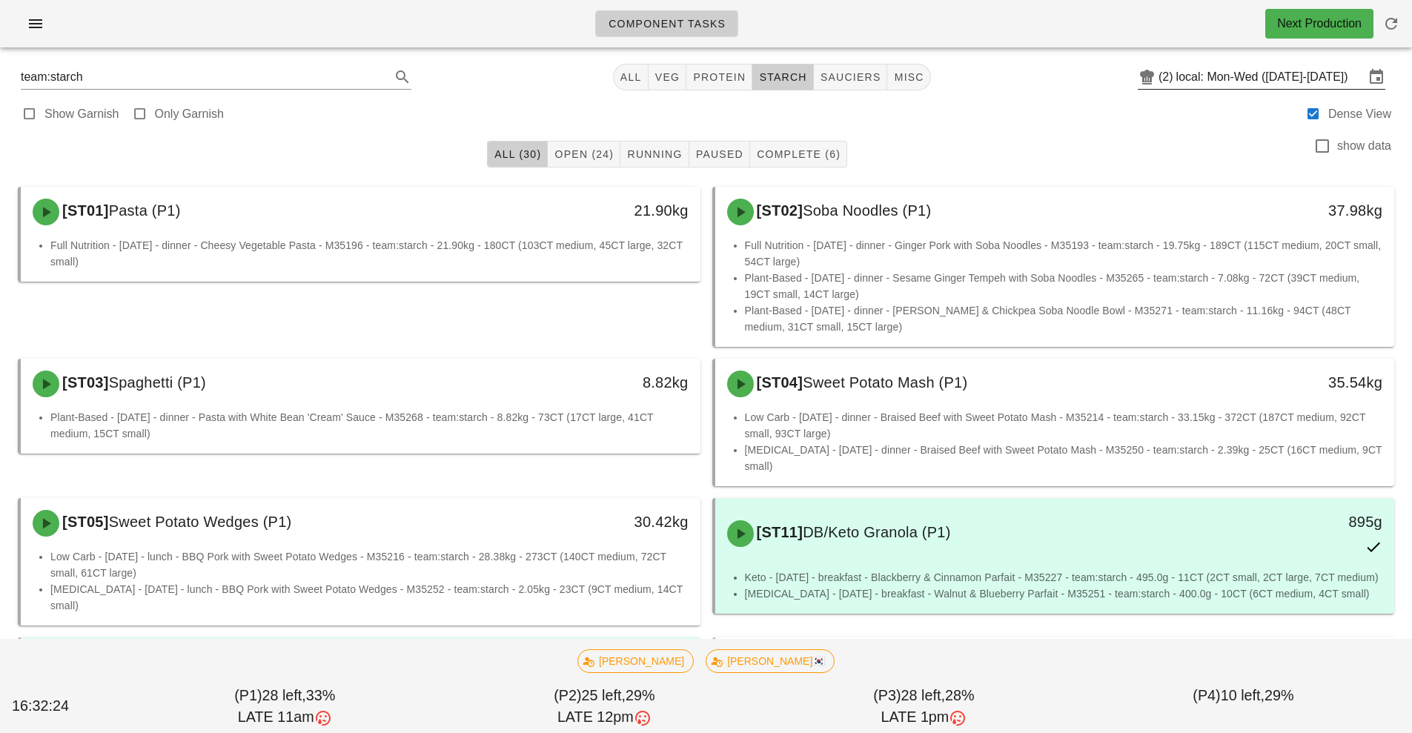
click at [1239, 74] on input "local: Mon-Wed ([DATE]-[DATE])" at bounding box center [1270, 77] width 188 height 24
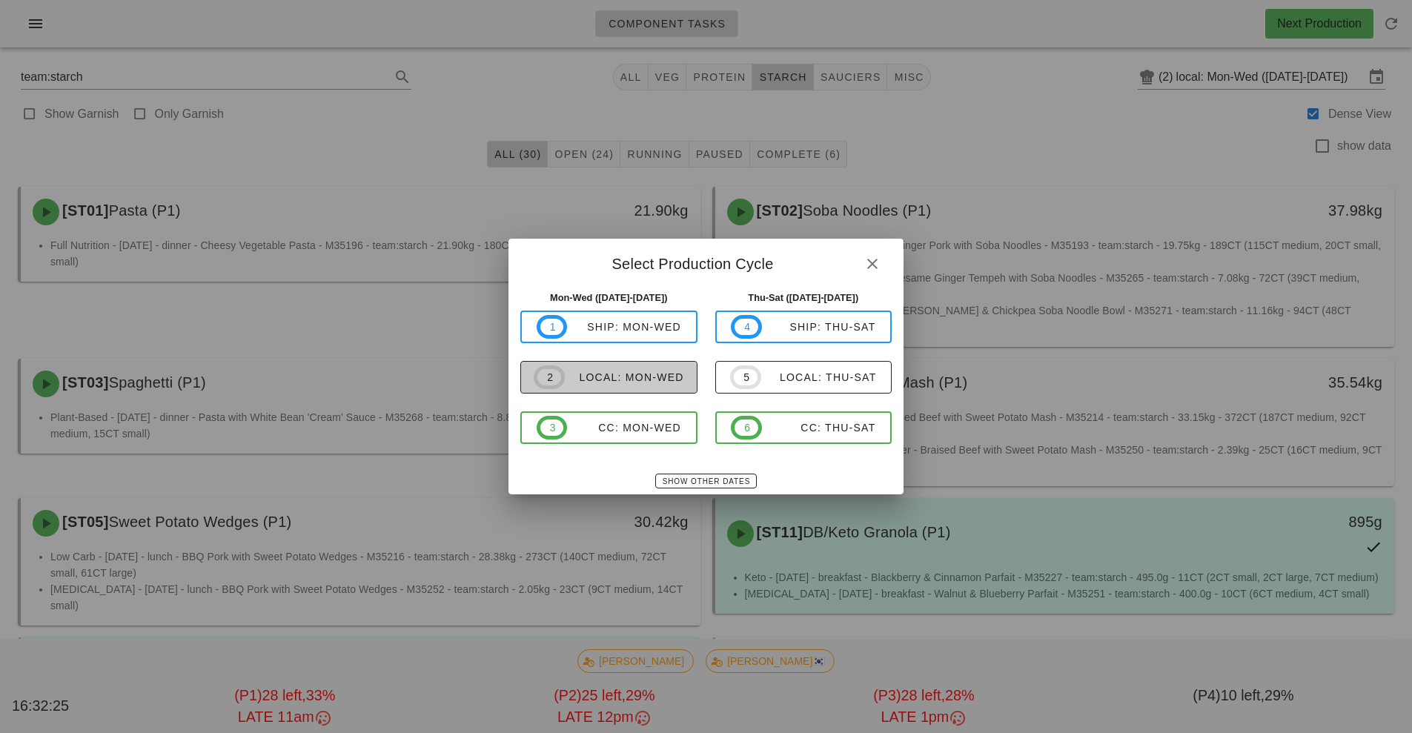
click at [659, 387] on span "2 local: Mon-Wed" at bounding box center [609, 377] width 150 height 24
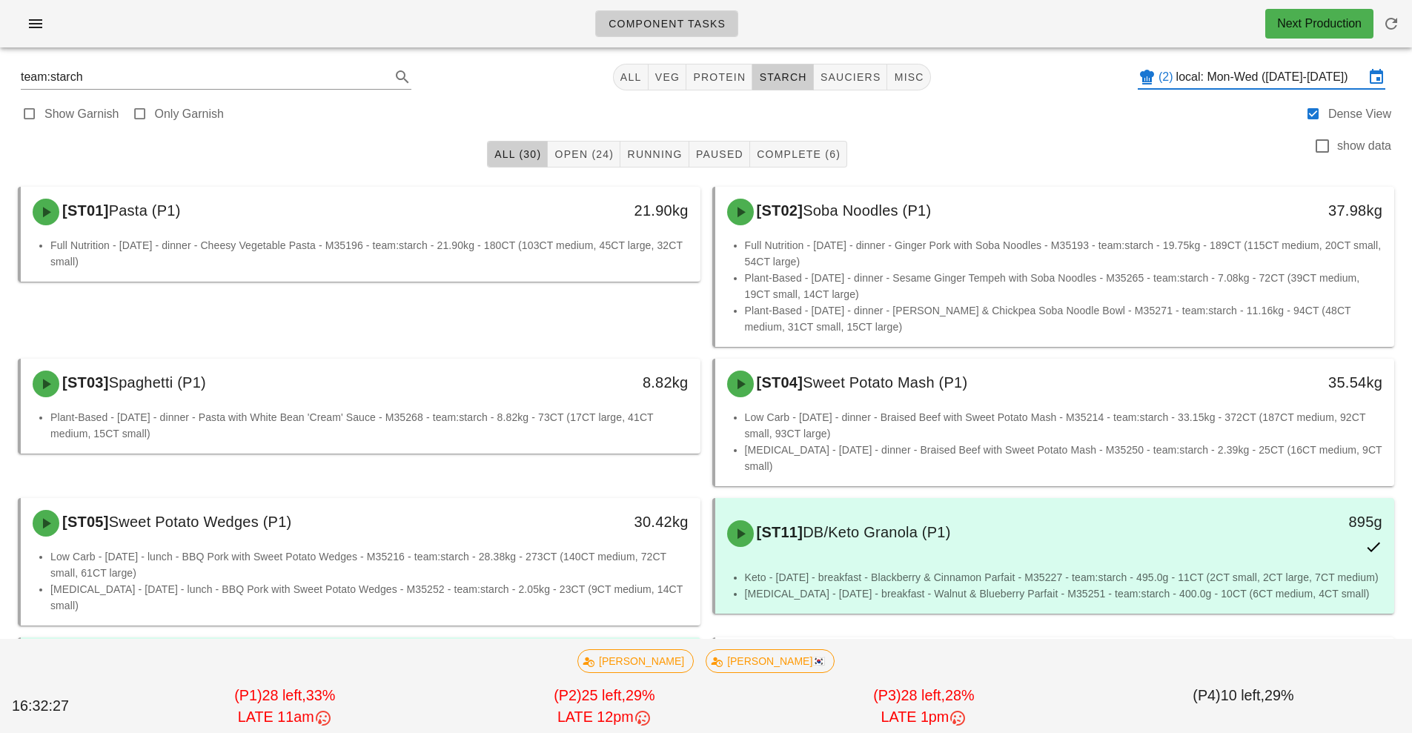
click at [1260, 77] on input "local: Mon-Wed ([DATE]-[DATE])" at bounding box center [1270, 77] width 188 height 24
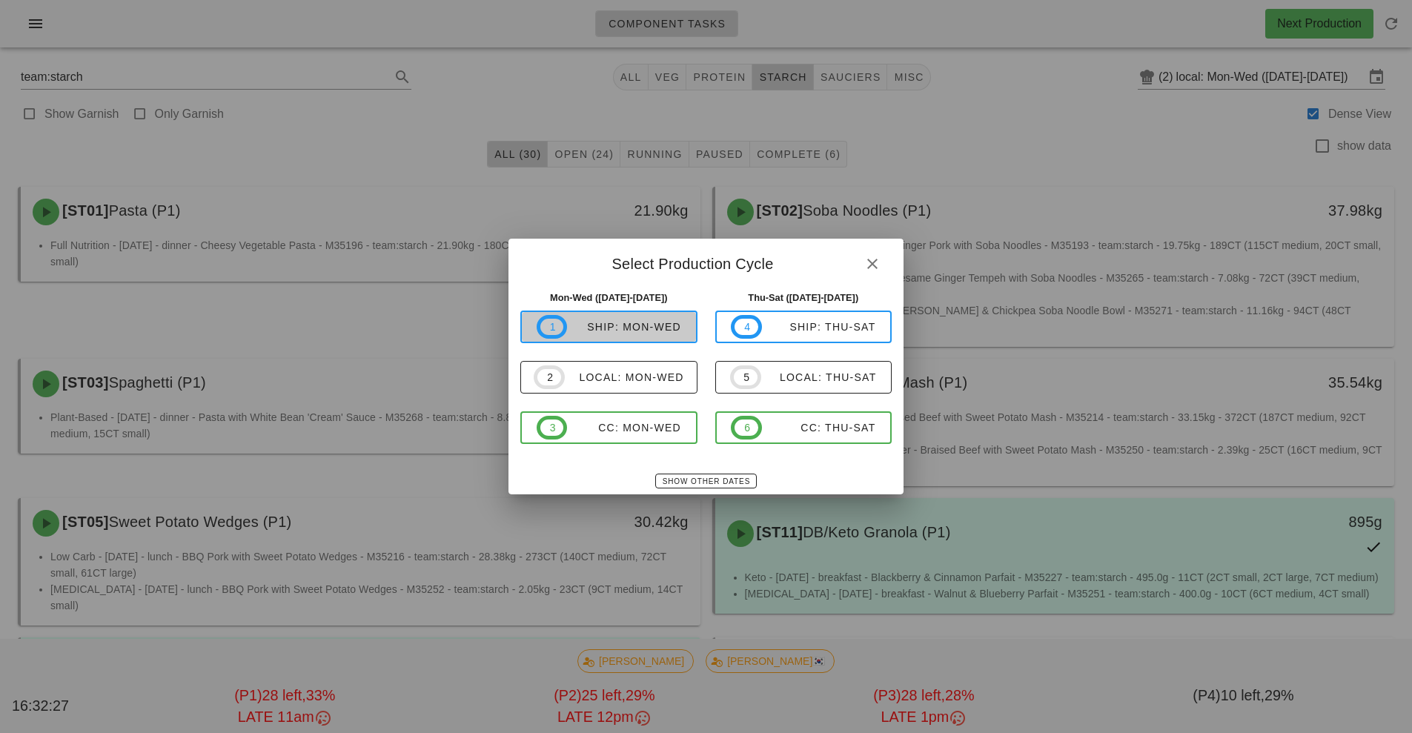
click at [640, 341] on button "1 ship: Mon-Wed" at bounding box center [608, 327] width 177 height 33
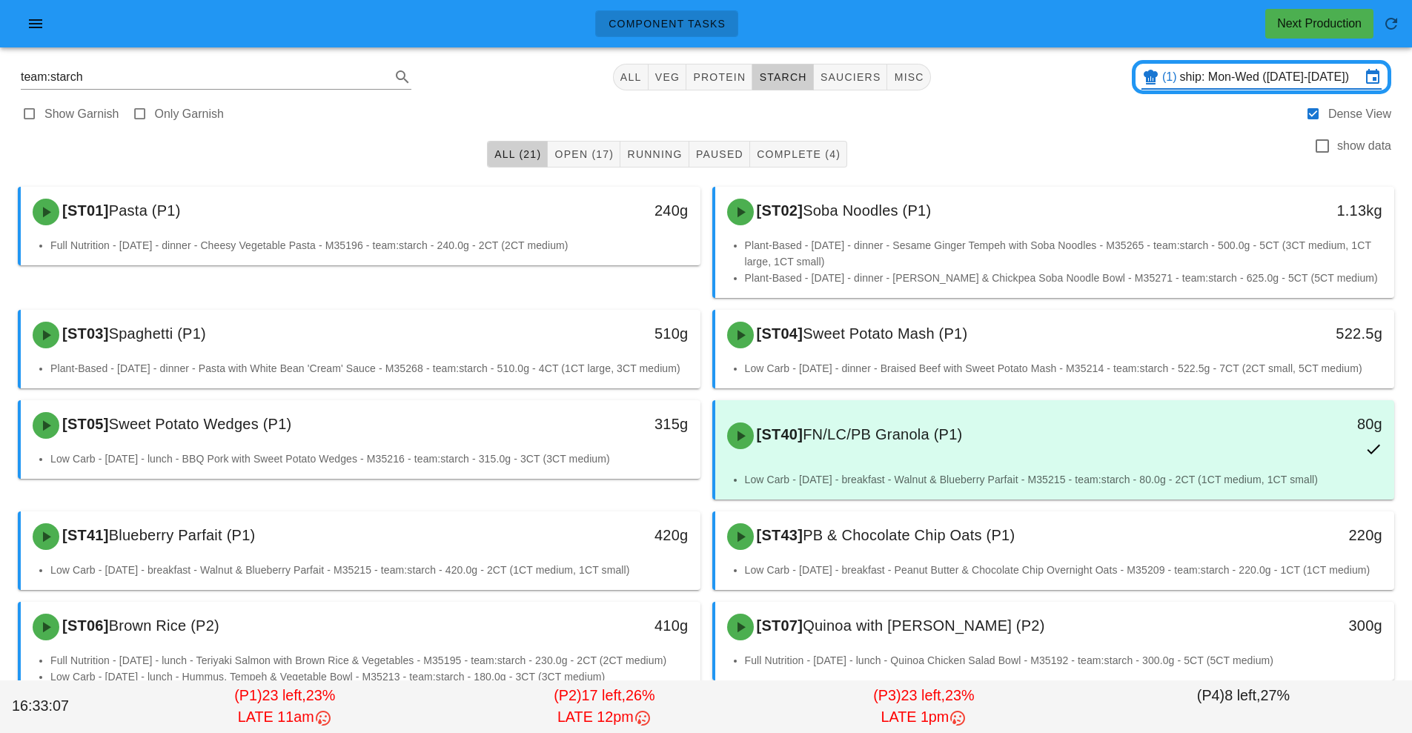
click at [1231, 83] on input "ship: Mon-Wed ([DATE]-[DATE])" at bounding box center [1270, 77] width 181 height 24
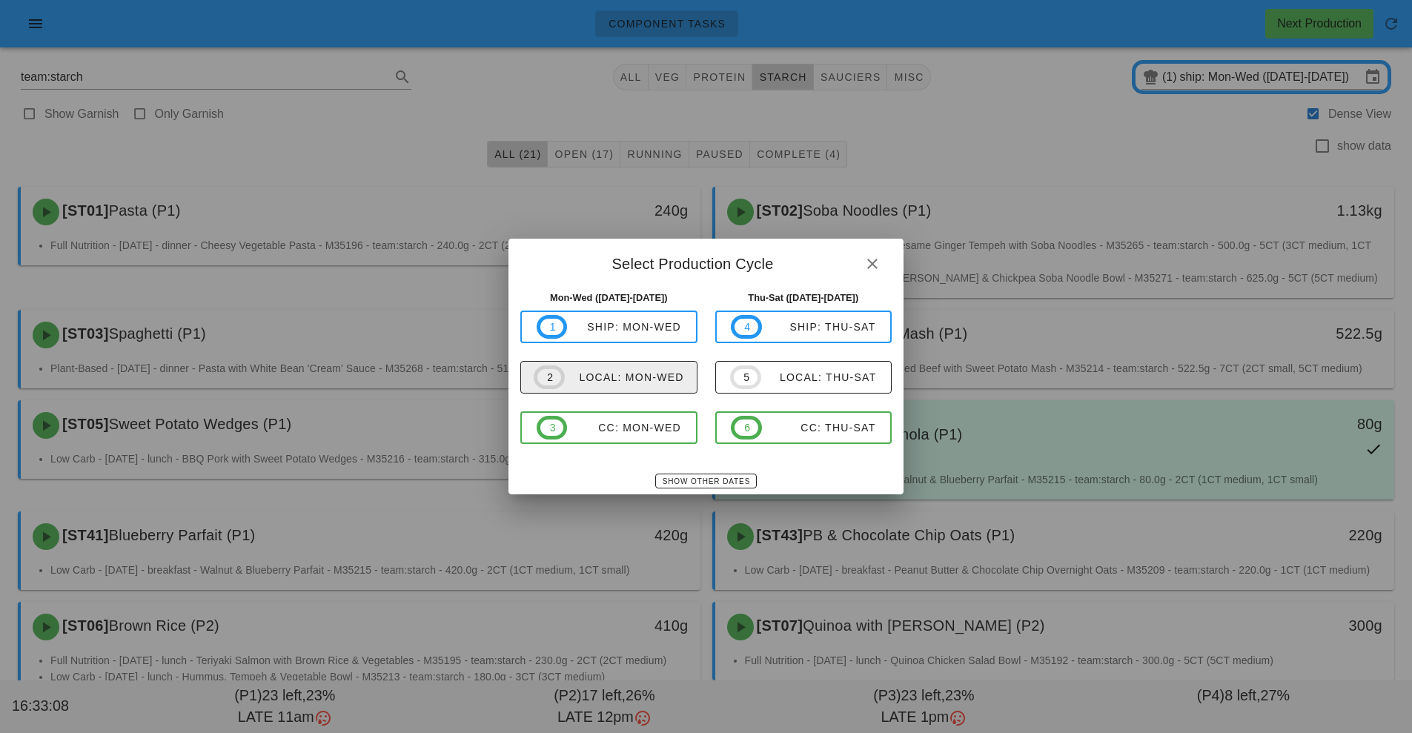
click at [644, 388] on span "2 local: Mon-Wed" at bounding box center [609, 377] width 150 height 24
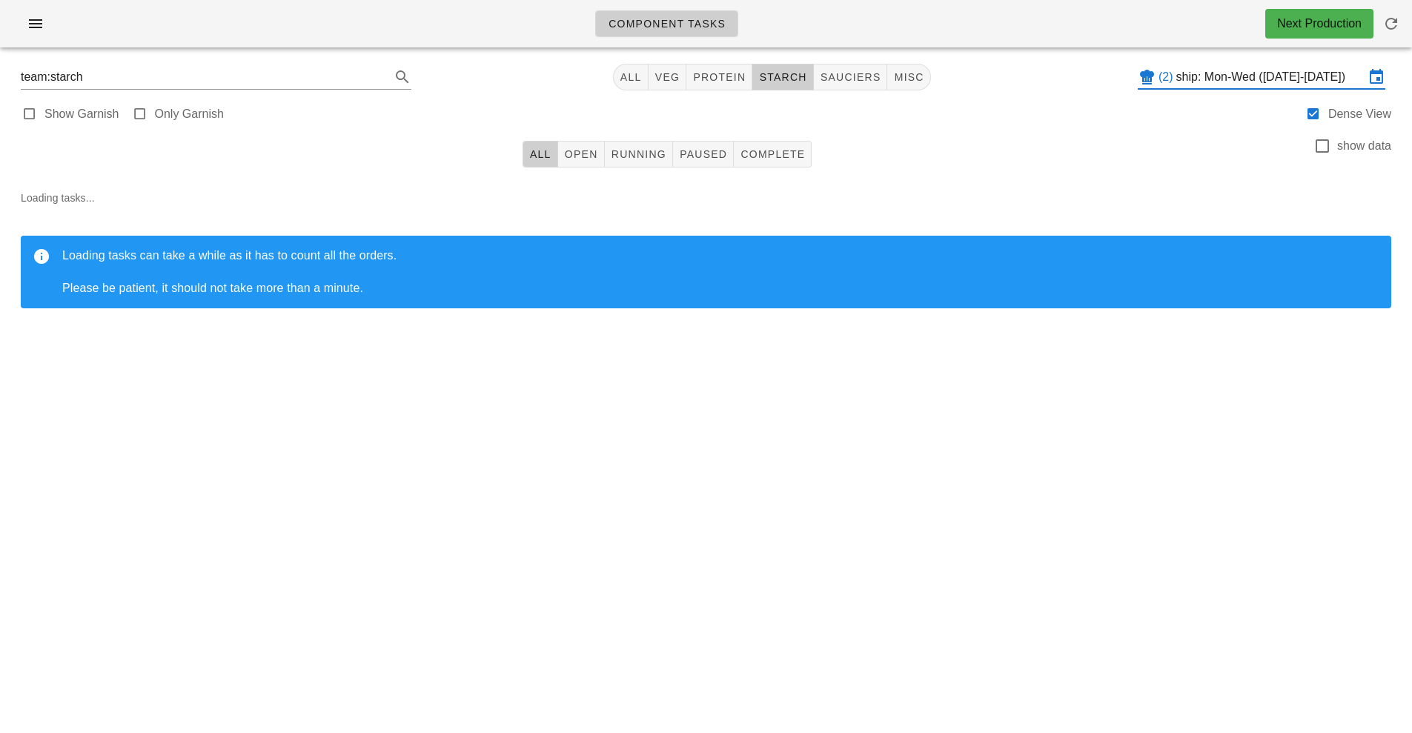
type input "local: Mon-Wed ([DATE]-[DATE])"
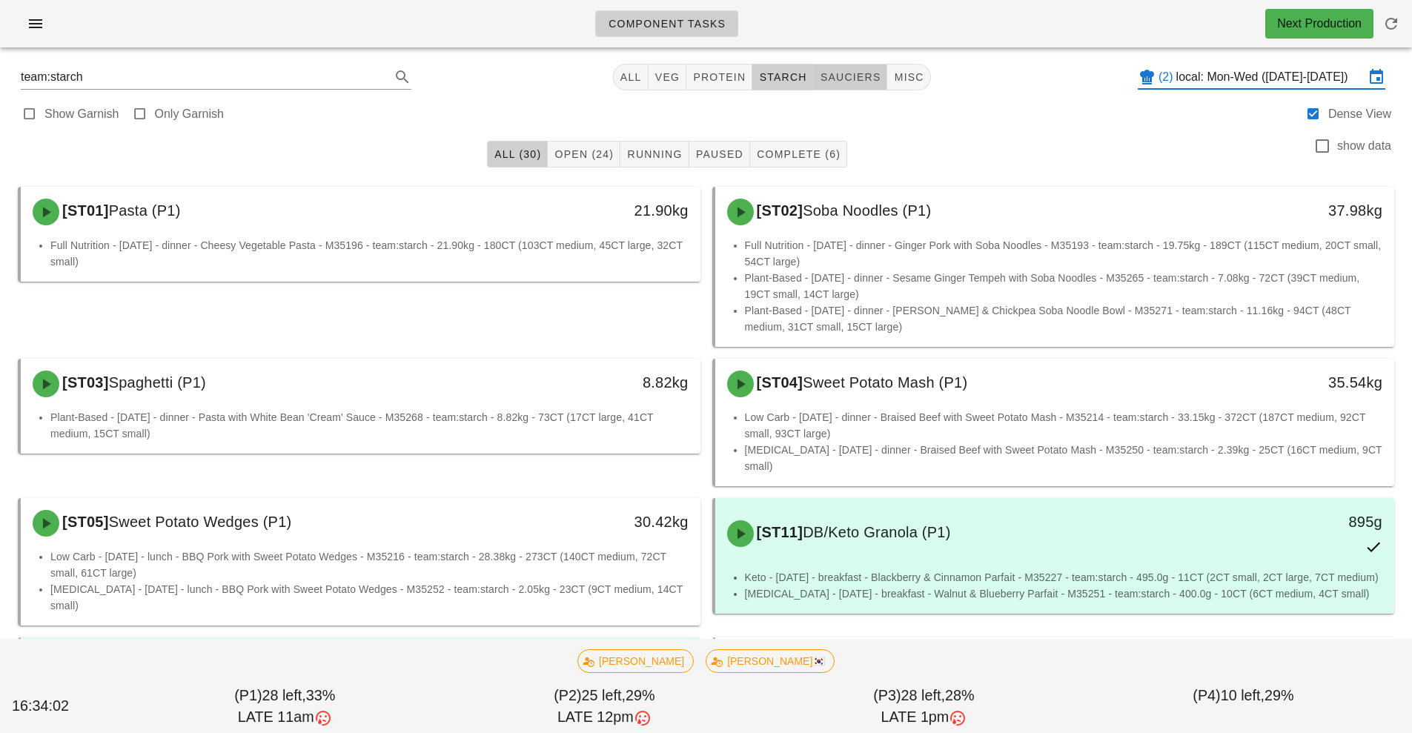
click at [851, 78] on span "sauciers" at bounding box center [851, 77] width 62 height 12
type input "team:sauciers"
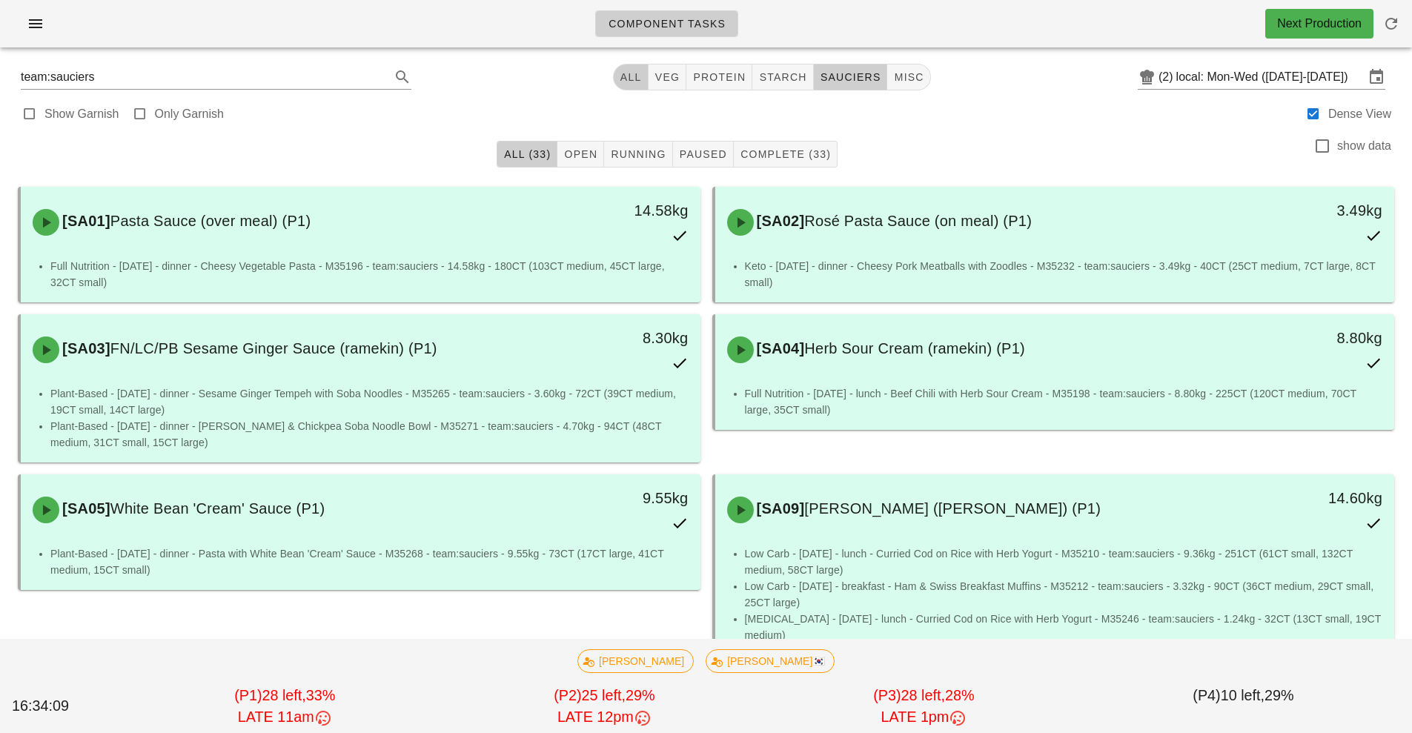
click at [640, 82] on span "All" at bounding box center [631, 77] width 22 height 12
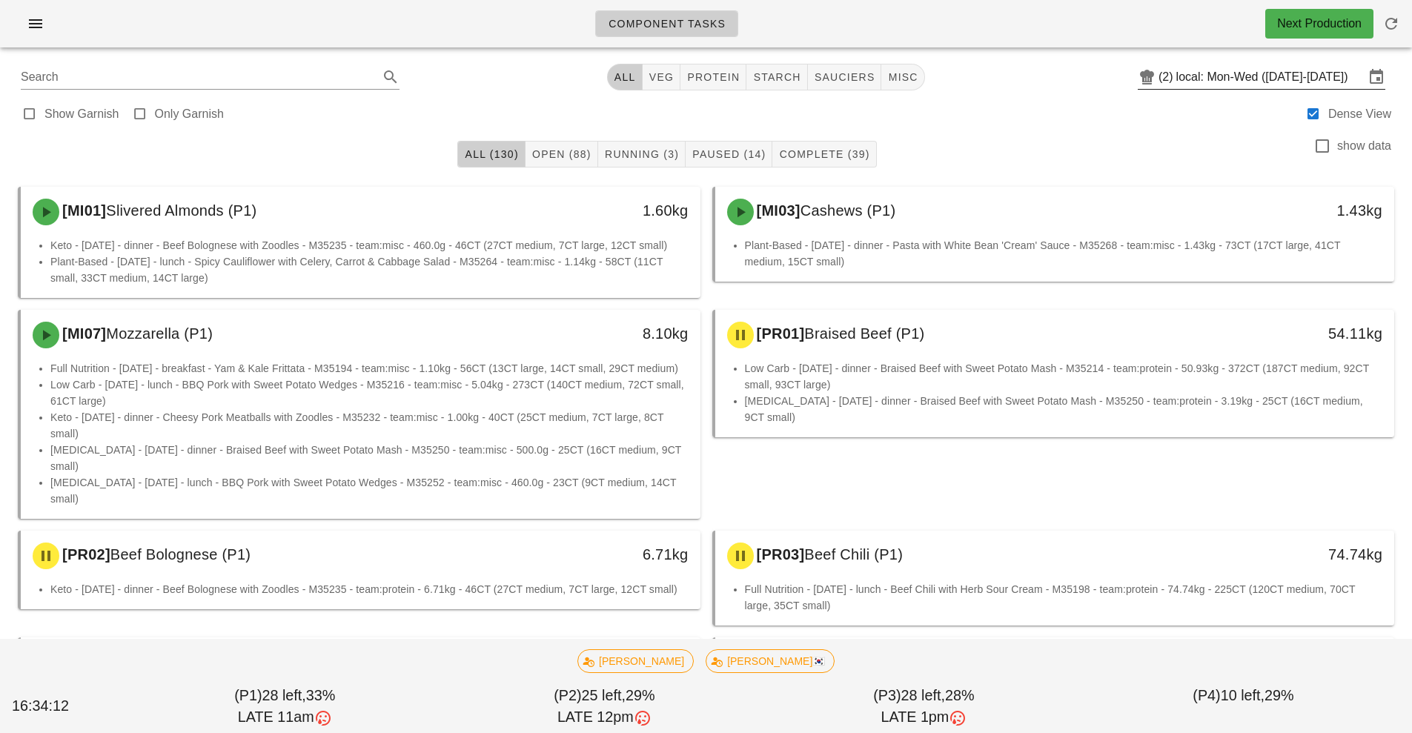
click at [1231, 79] on input "local: Mon-Wed ([DATE]-[DATE])" at bounding box center [1270, 77] width 188 height 24
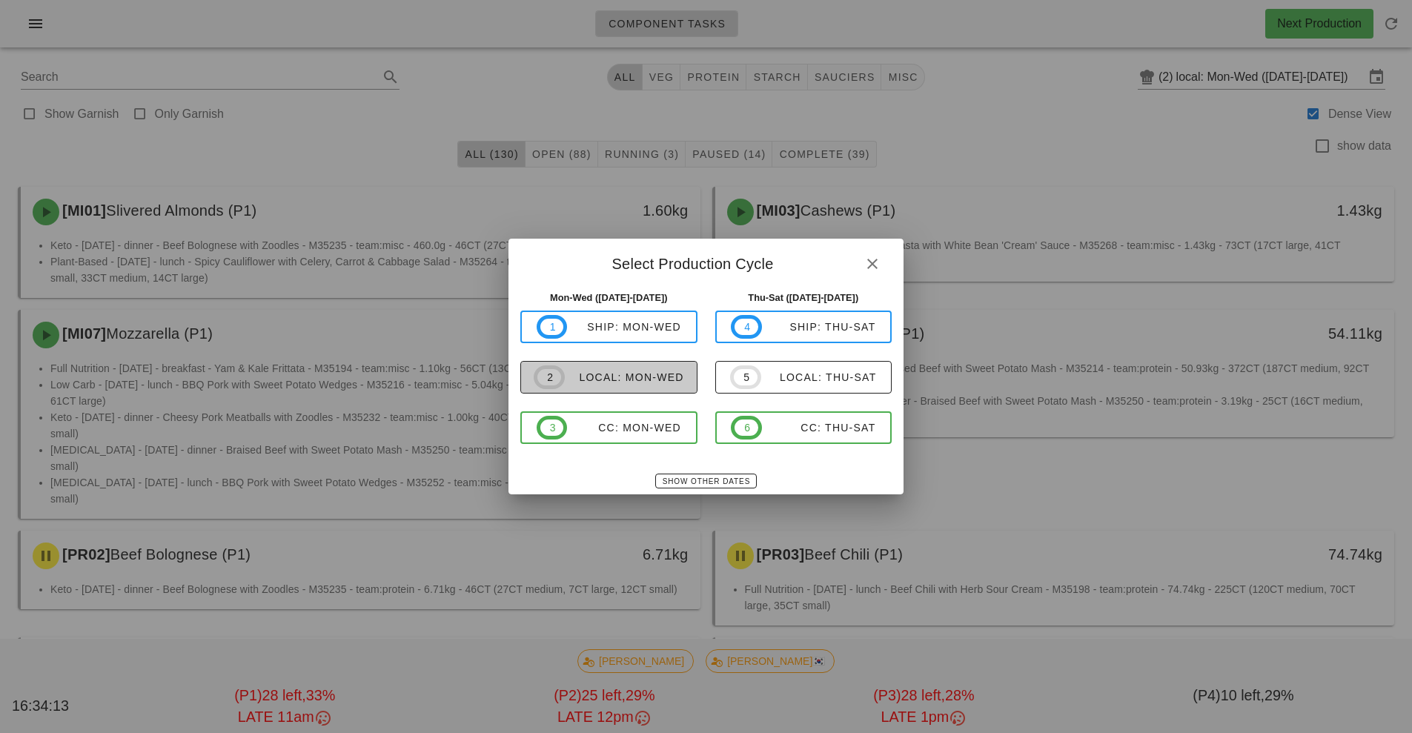
click at [635, 386] on span "2 local: Mon-Wed" at bounding box center [609, 377] width 150 height 24
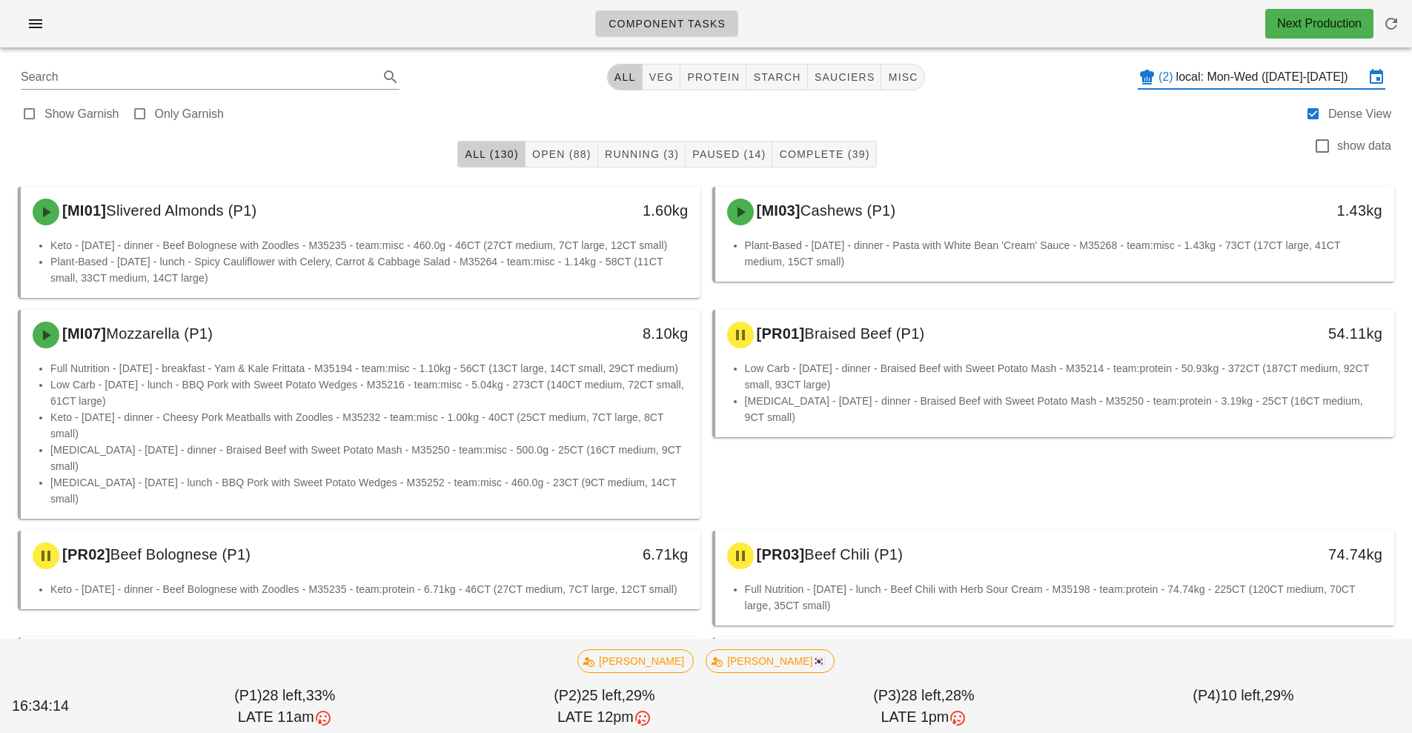
click at [1281, 75] on input "local: Mon-Wed ([DATE]-[DATE])" at bounding box center [1270, 77] width 188 height 24
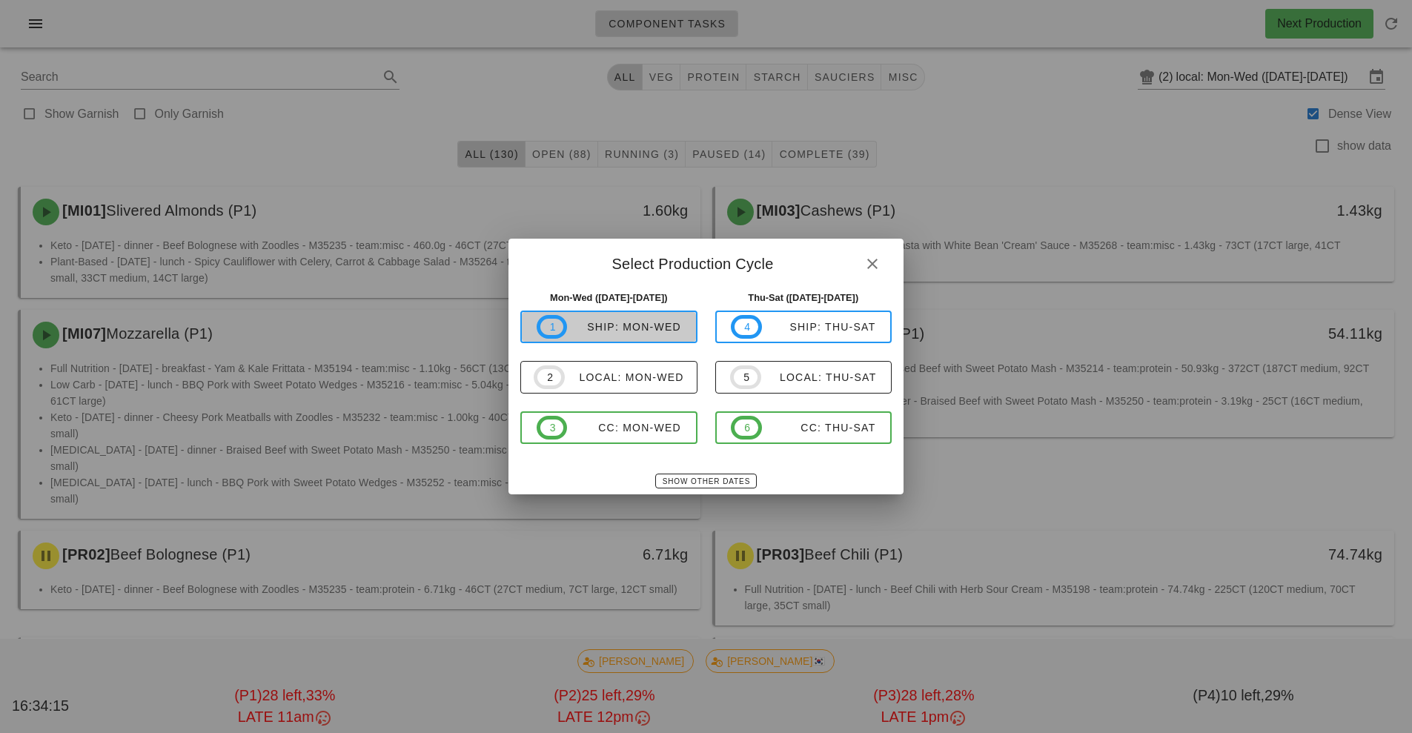
click at [643, 330] on div "ship: Mon-Wed" at bounding box center [624, 327] width 114 height 12
type input "ship: Mon-Wed ([DATE]-[DATE])"
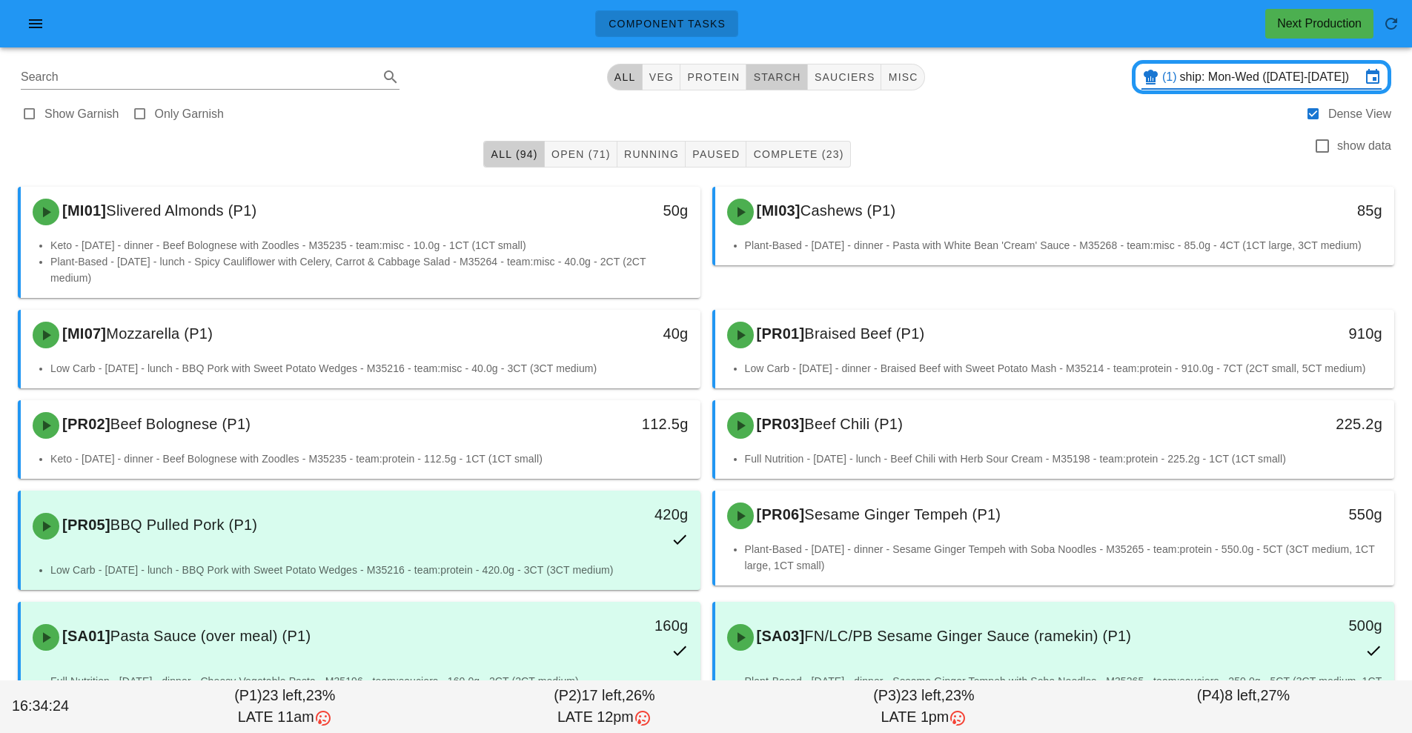
click at [785, 79] on span "starch" at bounding box center [776, 77] width 48 height 12
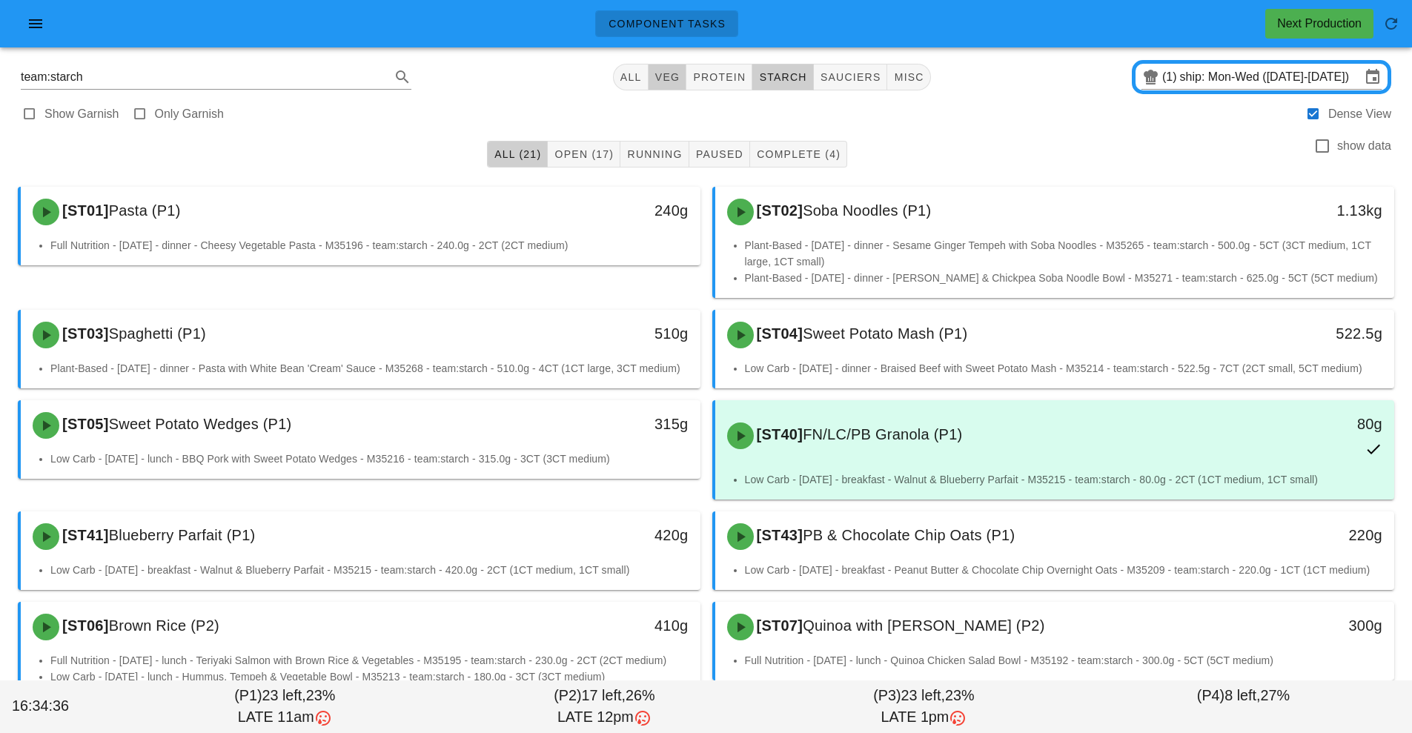
click at [662, 88] on button "veg" at bounding box center [668, 77] width 39 height 27
type input "team:veg"
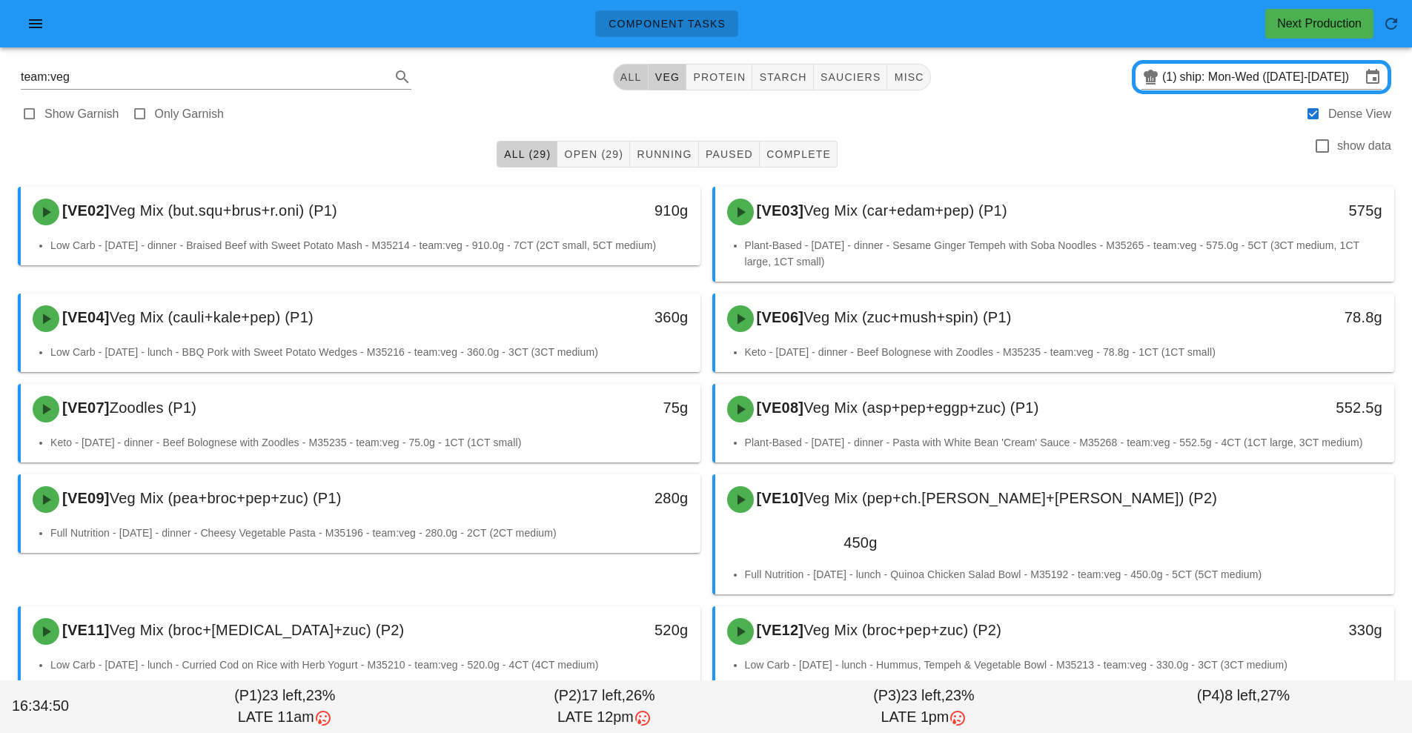
click at [640, 89] on button "All" at bounding box center [631, 77] width 36 height 27
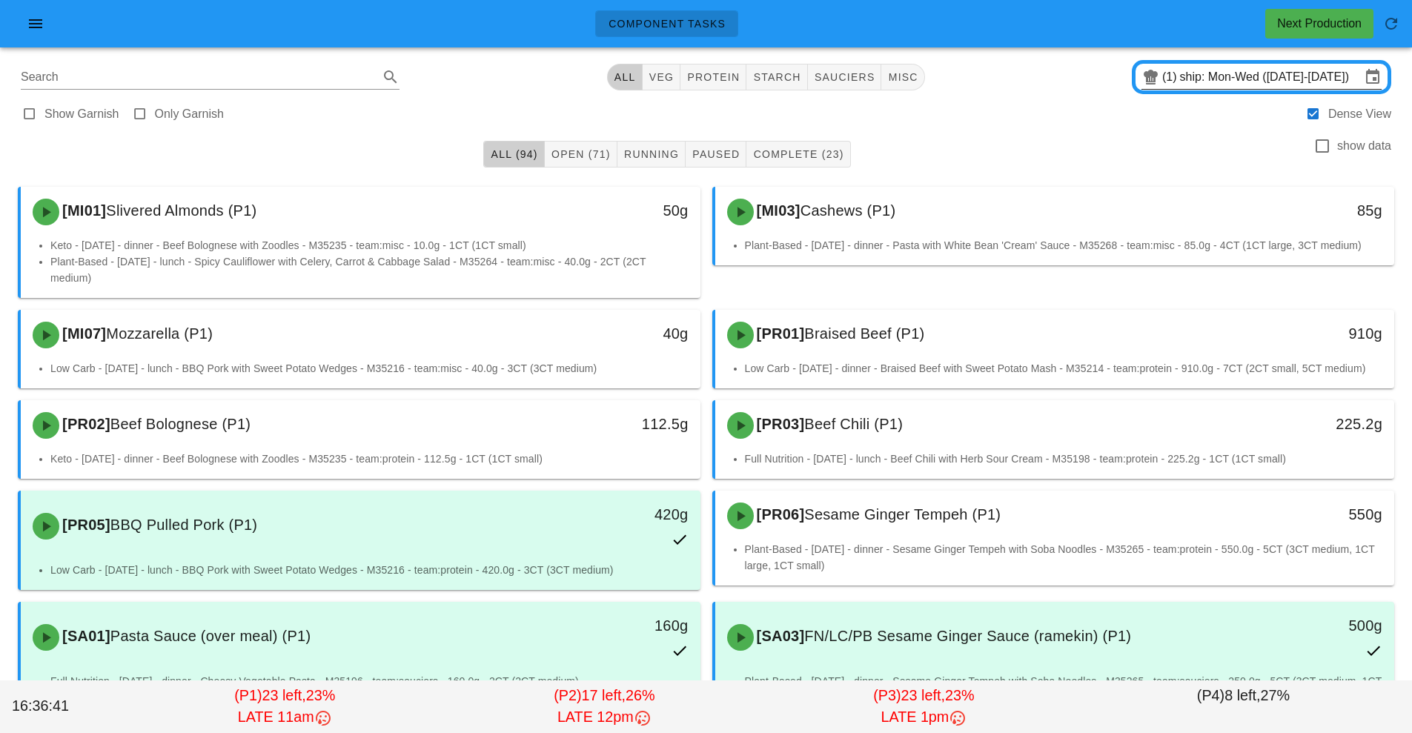
click at [1250, 86] on input "ship: Mon-Wed ([DATE]-[DATE])" at bounding box center [1270, 77] width 181 height 24
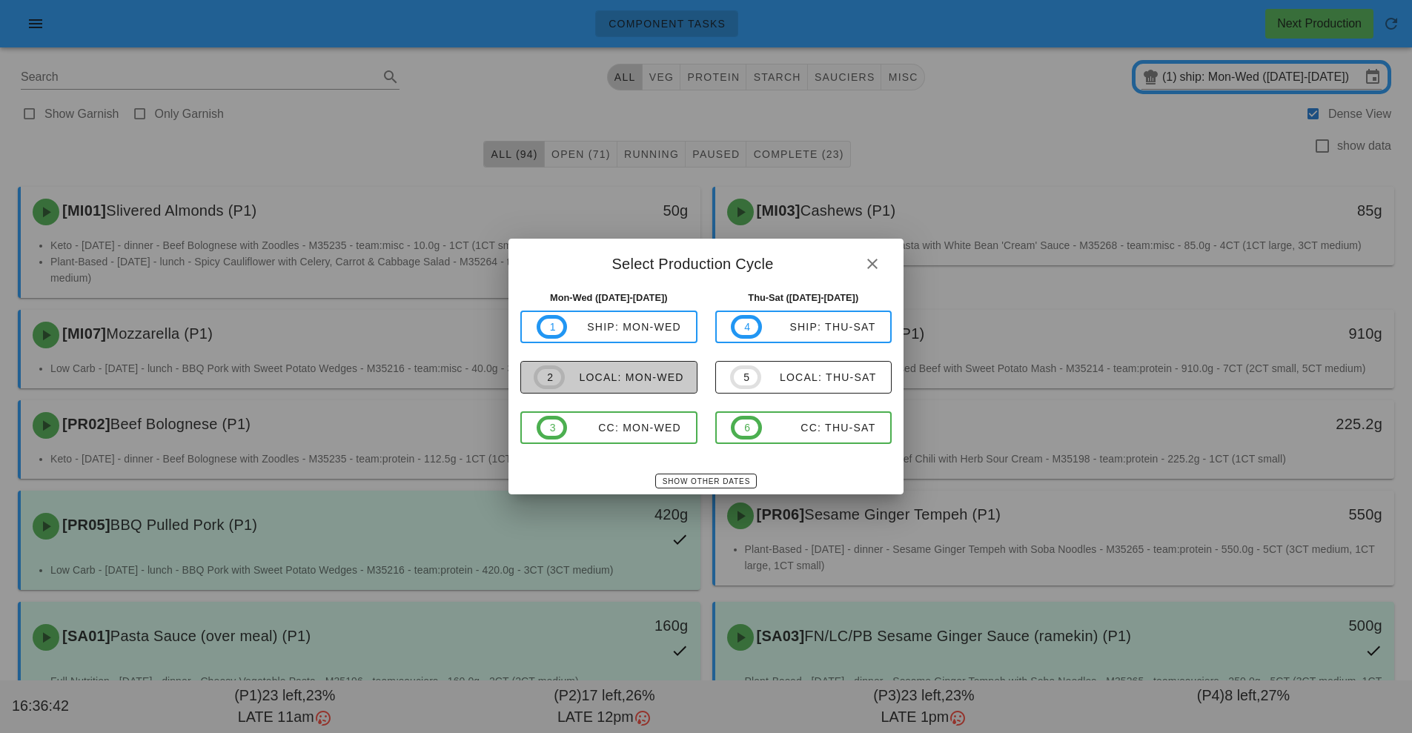
click at [653, 388] on span "2 local: Mon-Wed" at bounding box center [609, 377] width 150 height 24
type input "local: Mon-Wed ([DATE]-[DATE])"
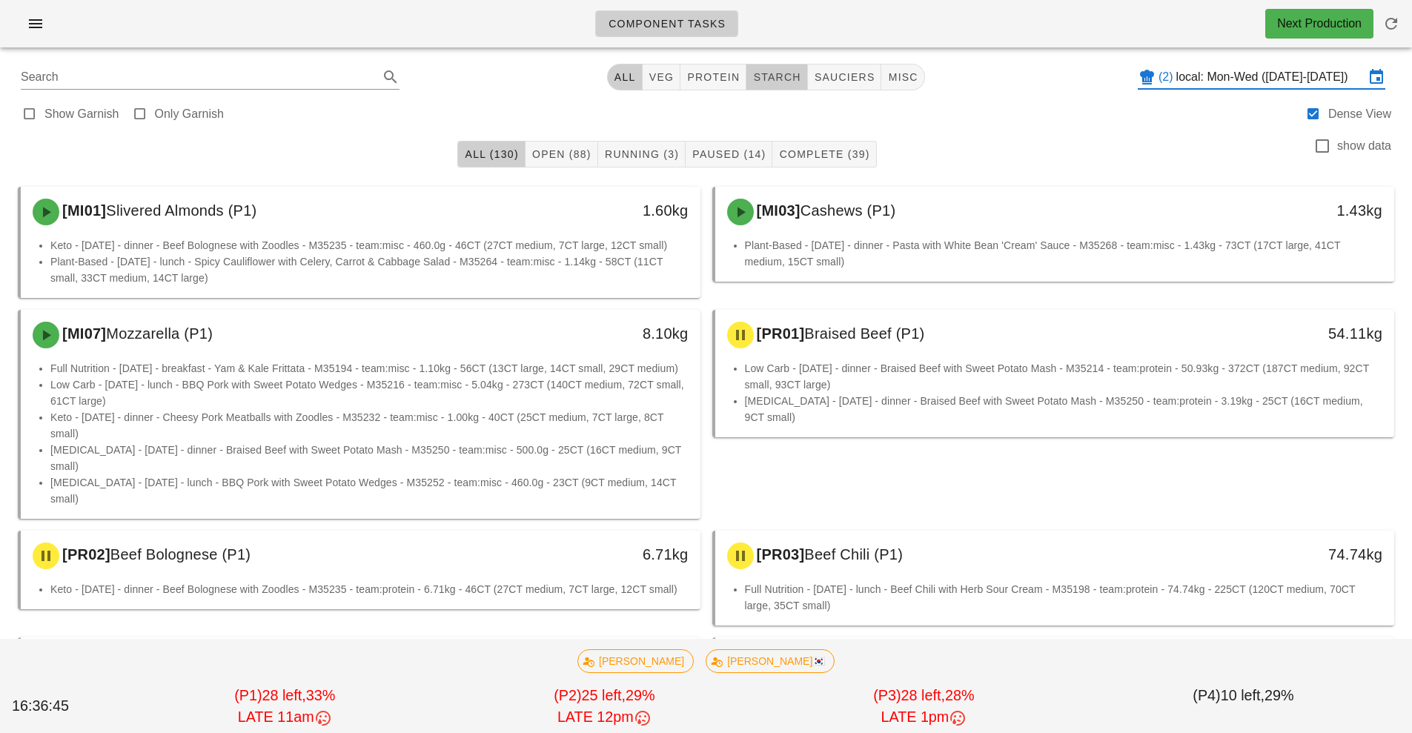
click at [790, 73] on span "starch" at bounding box center [776, 77] width 48 height 12
type input "team:starch"
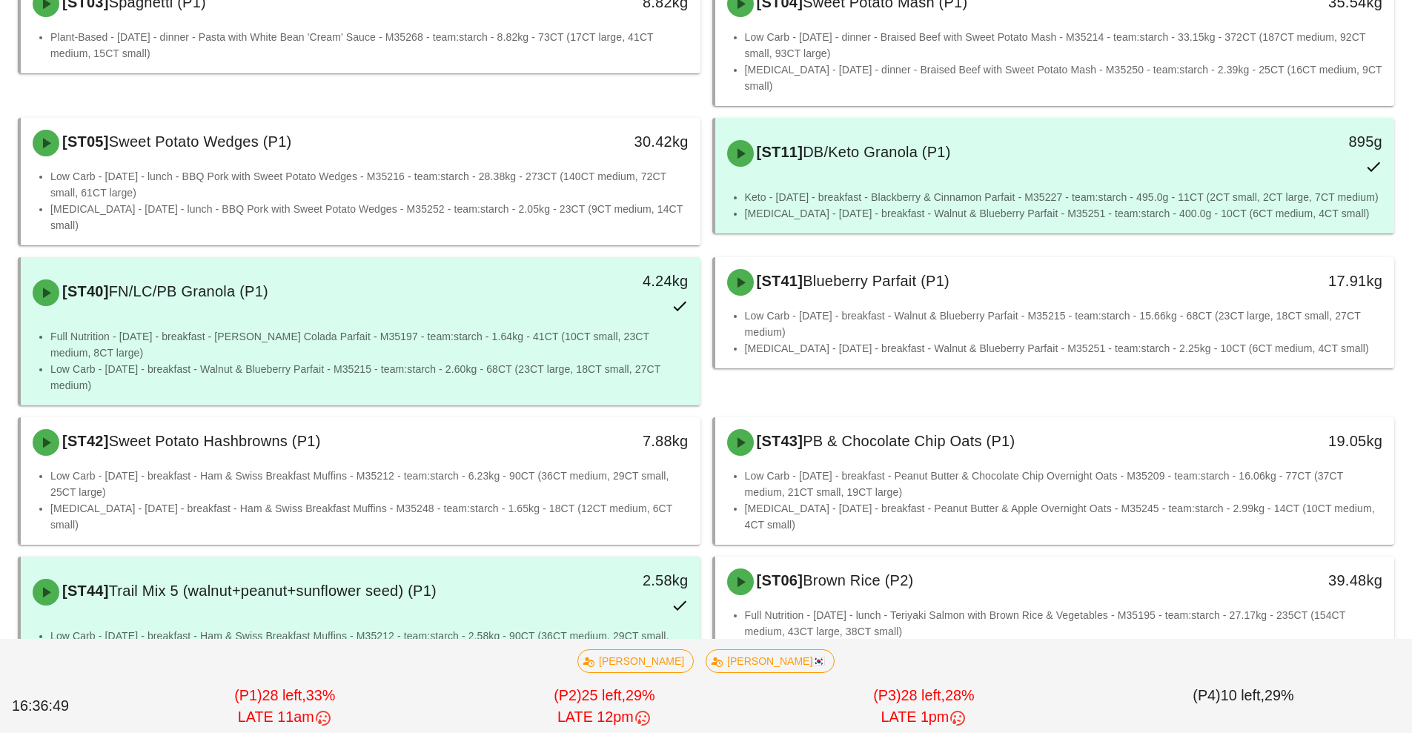
scroll to position [383, 0]
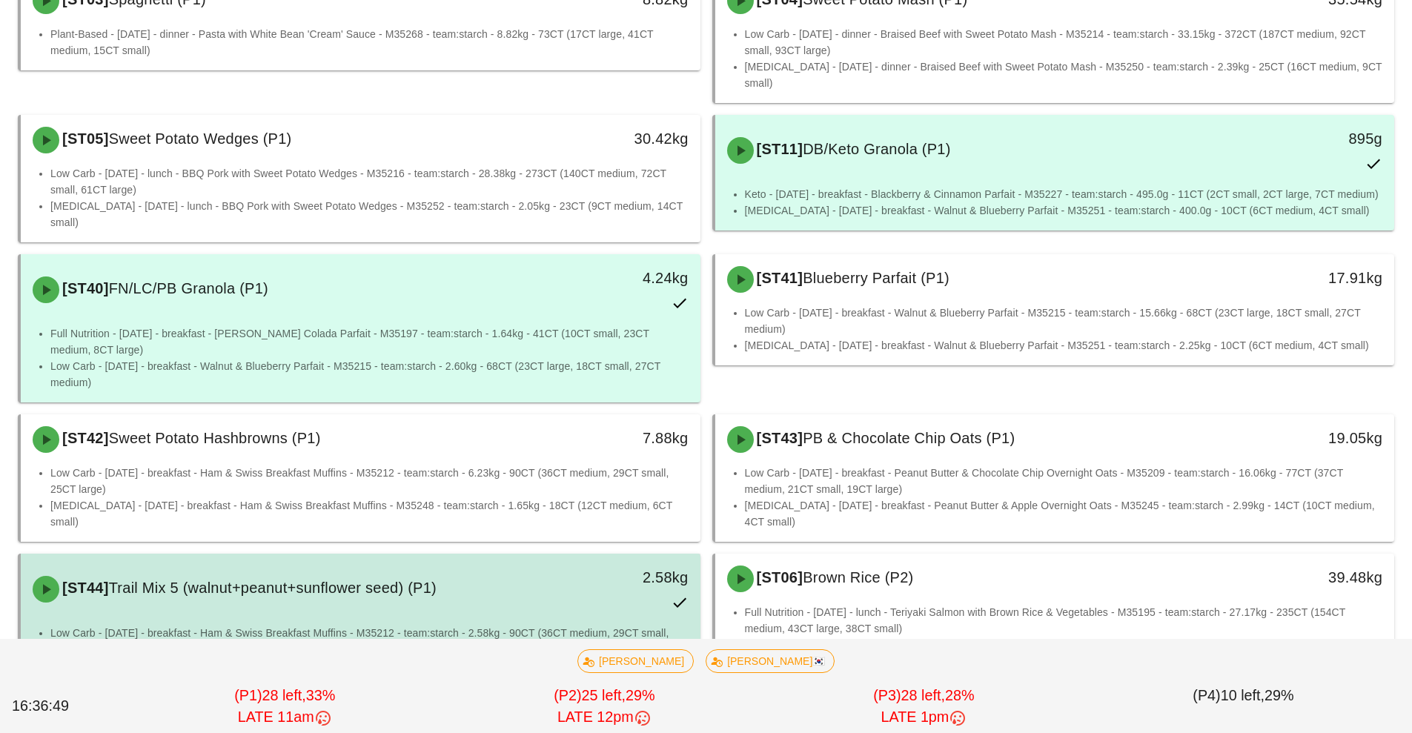
click at [508, 581] on div "[ST44] Trail Mix 5 (walnut+peanut+sunflower seed) (P1)" at bounding box center [276, 589] width 505 height 44
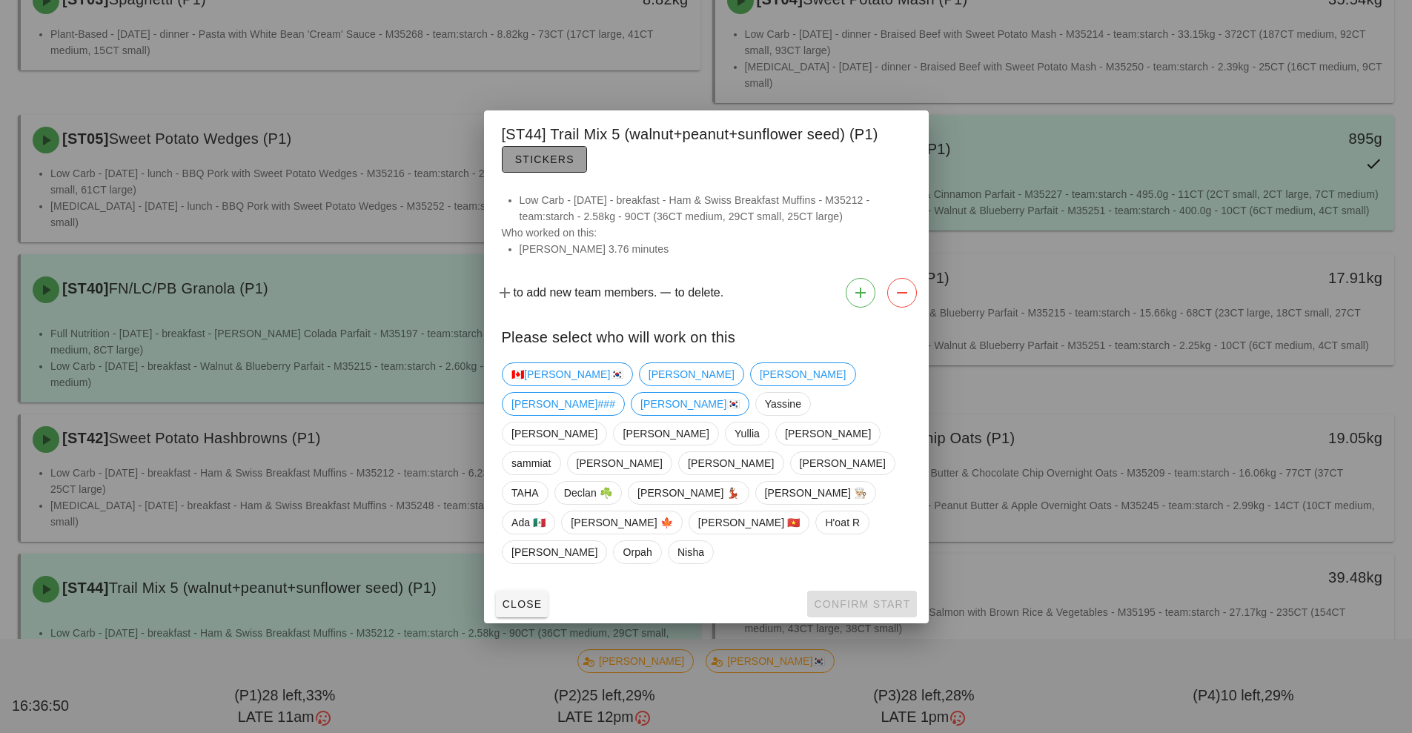
click at [567, 173] on button "Stickers" at bounding box center [544, 159] width 85 height 27
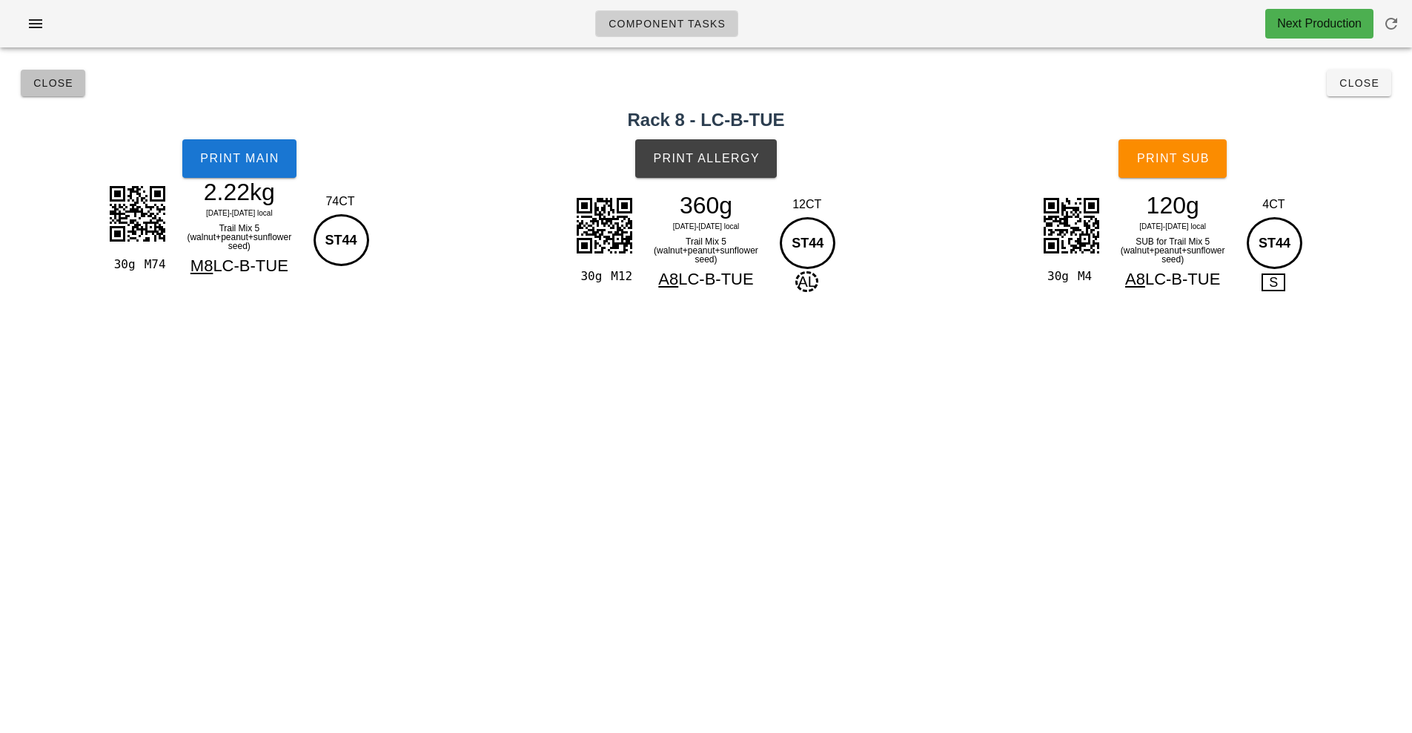
click at [64, 87] on span "Close" at bounding box center [53, 83] width 41 height 12
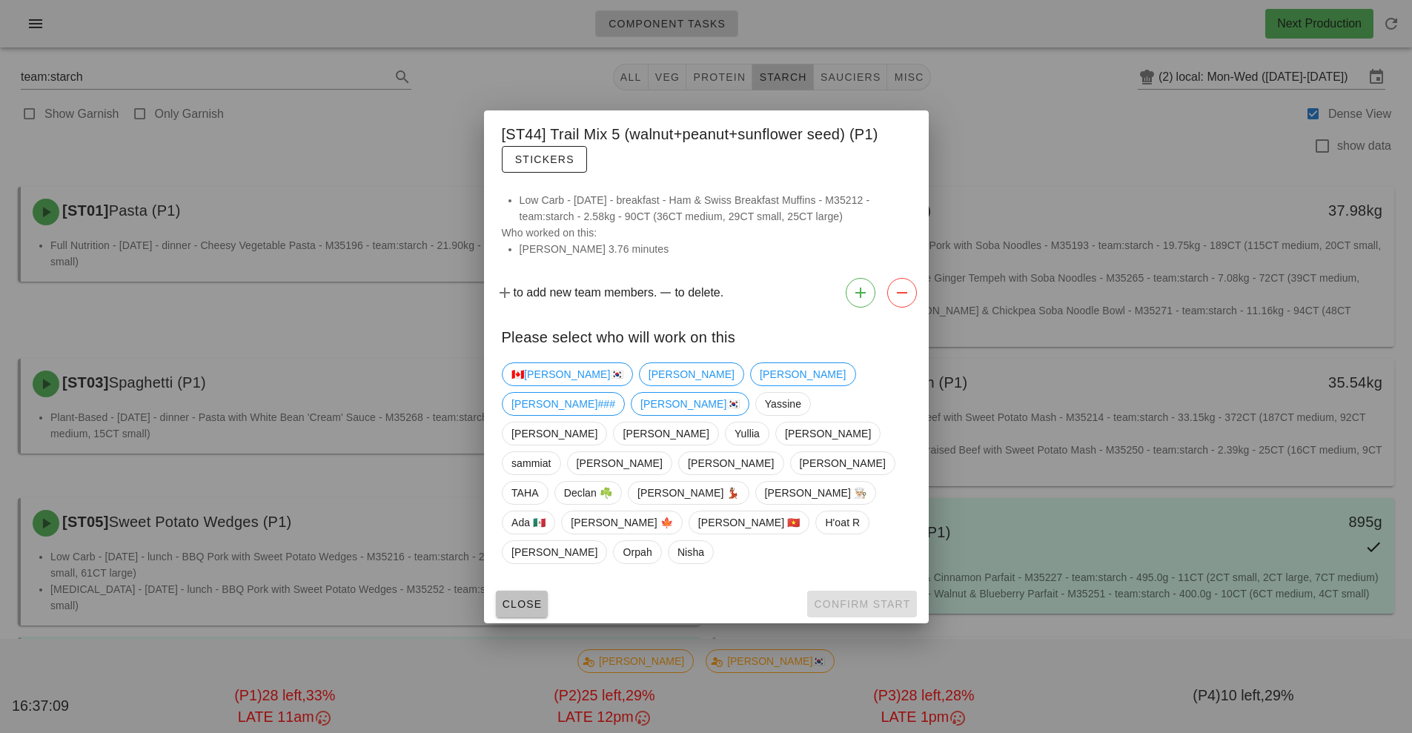
click at [537, 591] on button "Close" at bounding box center [522, 604] width 53 height 27
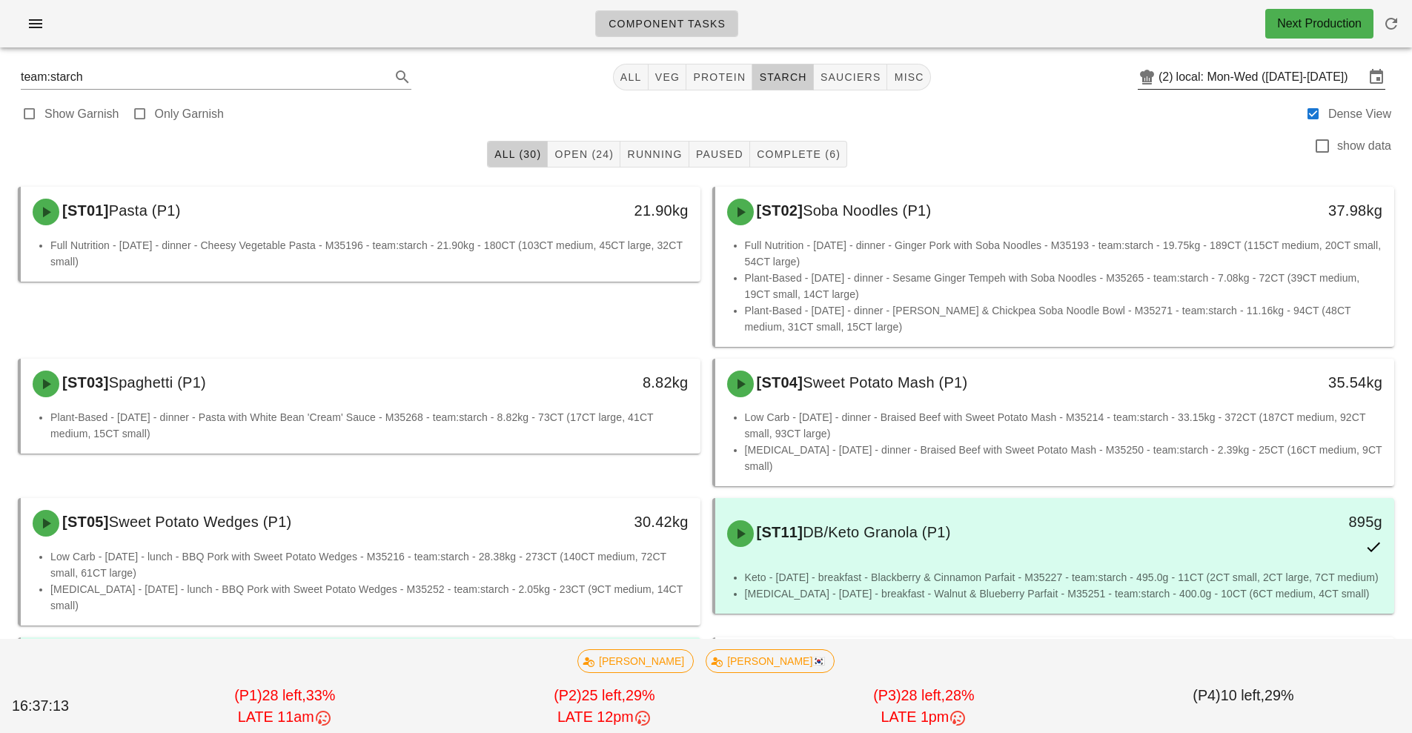
click at [1240, 70] on input "local: Mon-Wed ([DATE]-[DATE])" at bounding box center [1270, 77] width 188 height 24
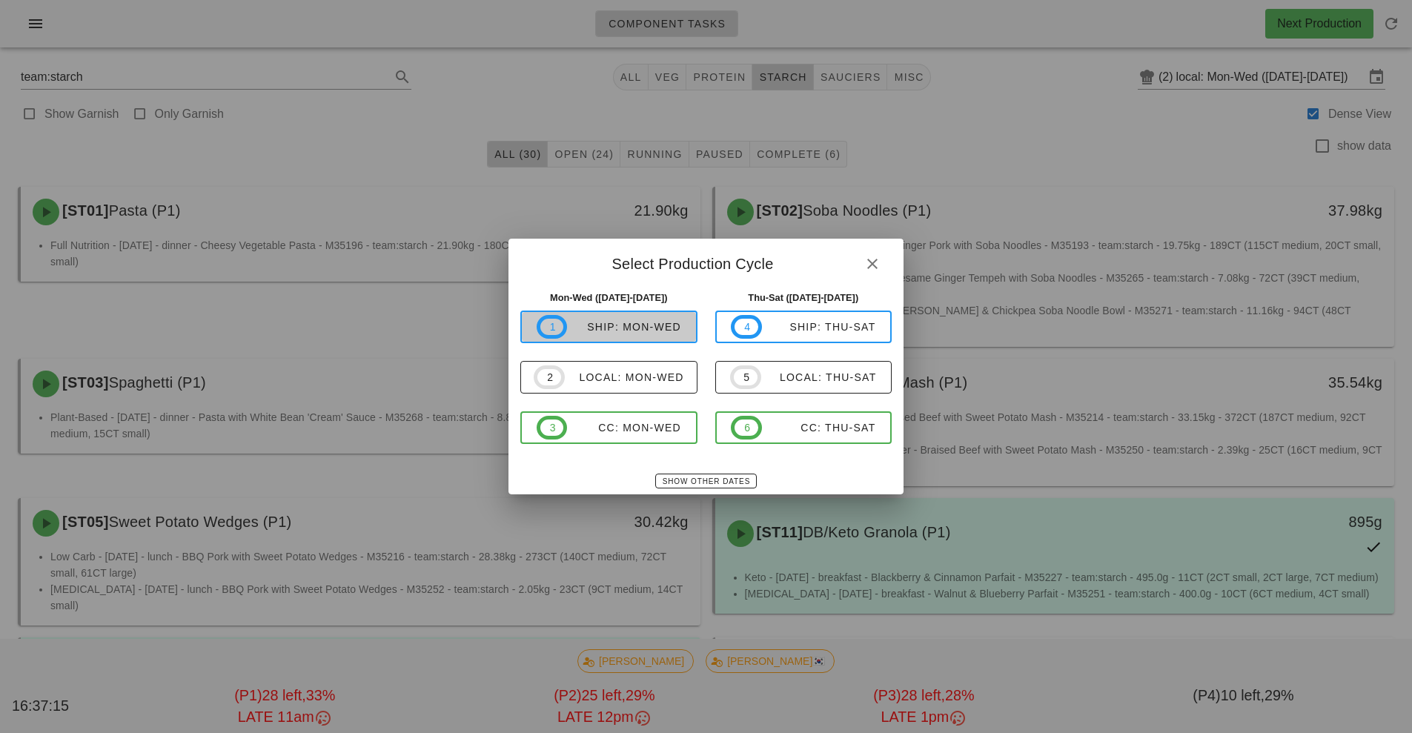
click at [640, 336] on span "1 ship: Mon-Wed" at bounding box center [609, 327] width 145 height 24
type input "ship: Mon-Wed ([DATE]-[DATE])"
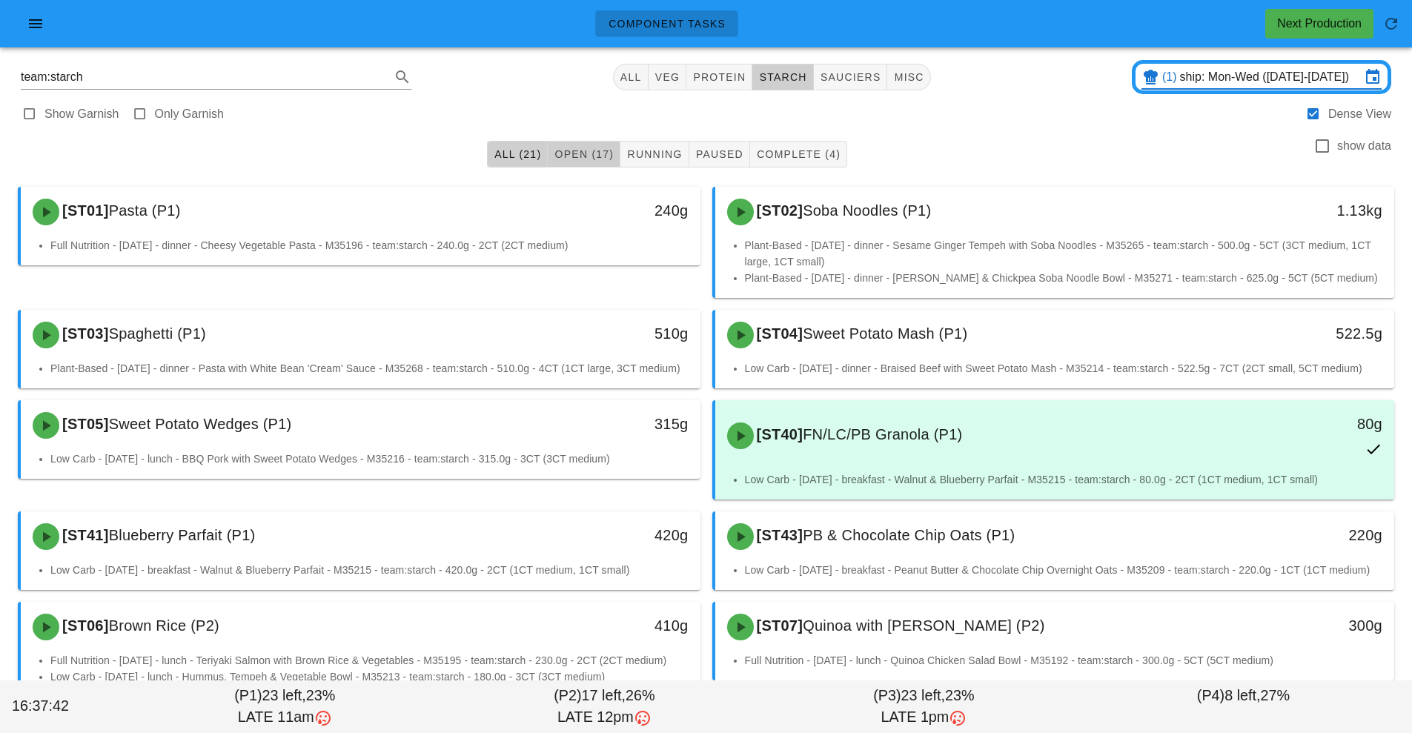
click at [592, 165] on button "Open (17)" at bounding box center [584, 154] width 73 height 27
